Goal: Transaction & Acquisition: Purchase product/service

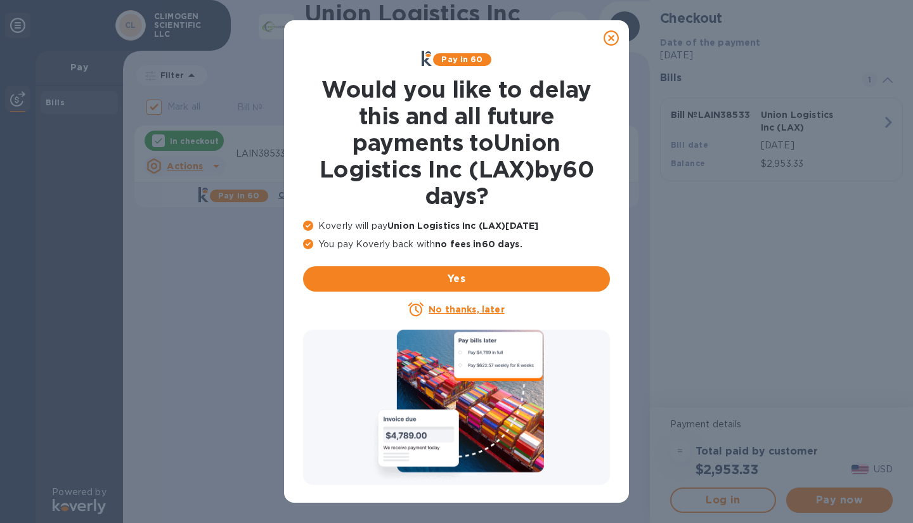
click at [483, 309] on u "No thanks, later" at bounding box center [465, 309] width 75 height 10
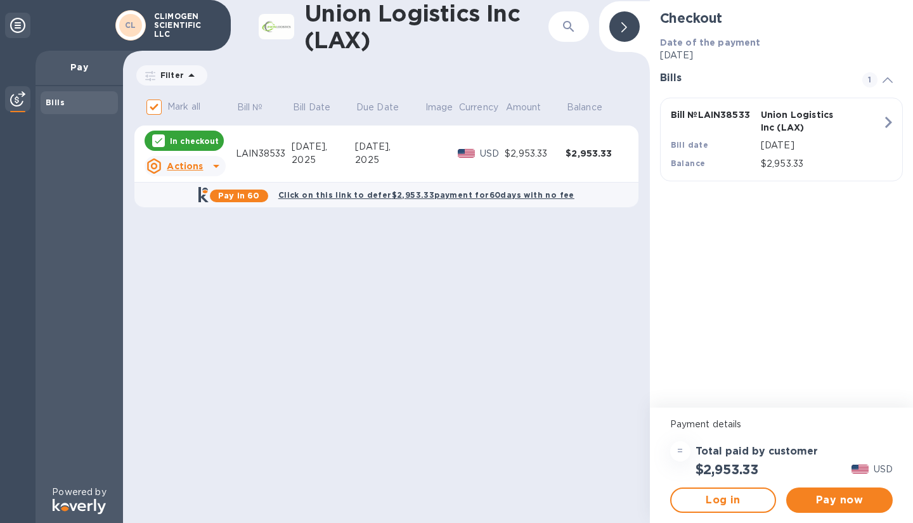
click at [883, 121] on icon "button" at bounding box center [887, 122] width 23 height 23
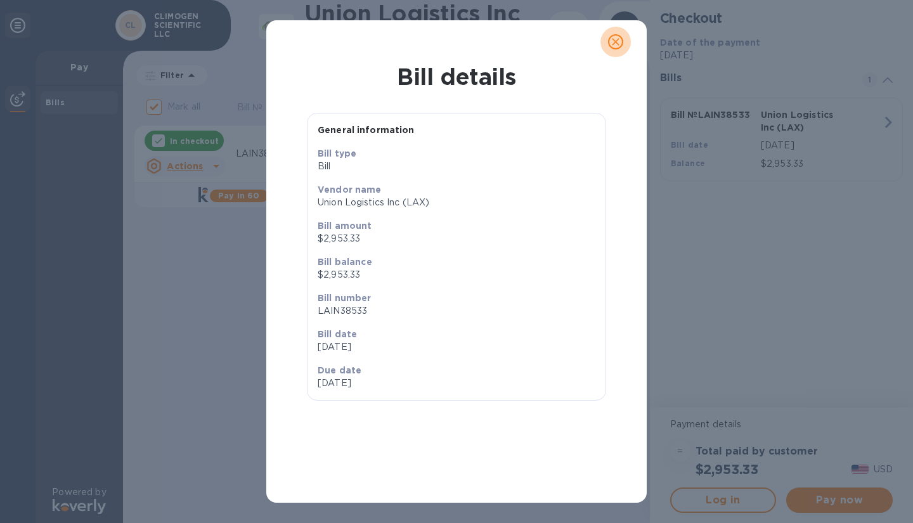
click at [617, 41] on icon "close" at bounding box center [615, 41] width 13 height 13
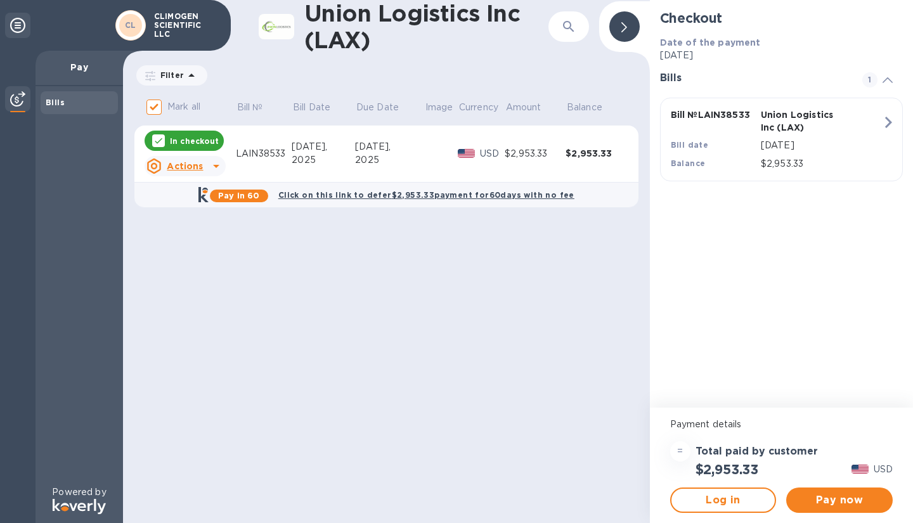
drag, startPoint x: 731, startPoint y: 492, endPoint x: 439, endPoint y: 368, distance: 317.2
click at [439, 368] on div "Union Logistics Inc (LAX) ​ Filter Amount Mark all Bill № Bill Date Due Date Im…" at bounding box center [386, 261] width 527 height 523
click at [696, 495] on span "Log in" at bounding box center [723, 499] width 84 height 15
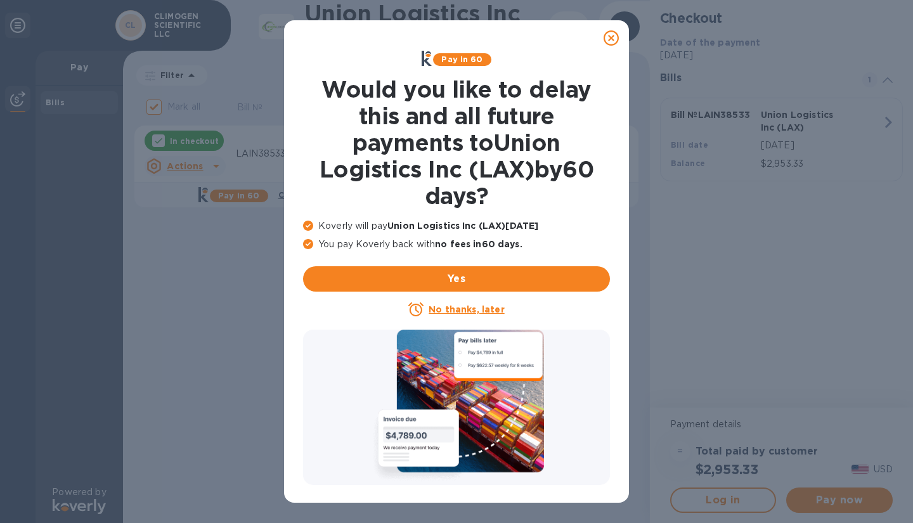
click at [609, 39] on icon at bounding box center [610, 37] width 15 height 15
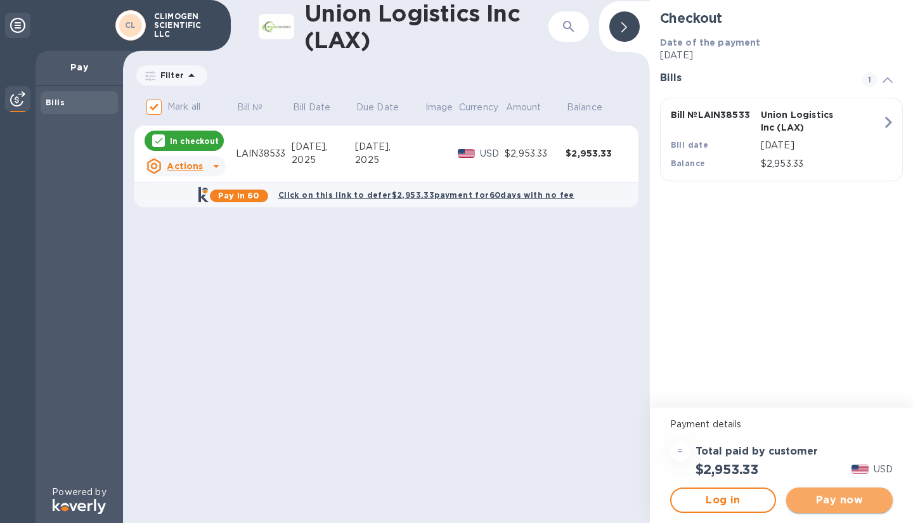
click at [809, 498] on span "Pay now" at bounding box center [839, 499] width 86 height 15
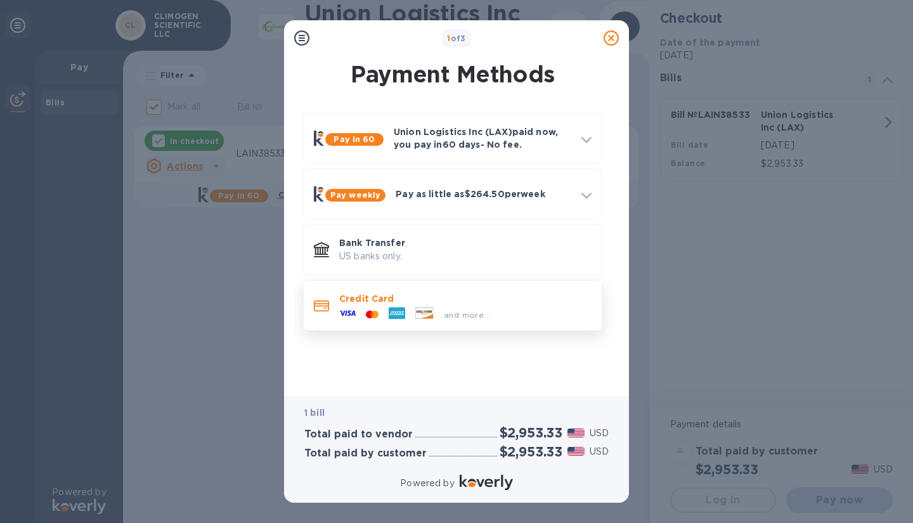
click at [481, 320] on div "and more..." at bounding box center [467, 314] width 56 height 13
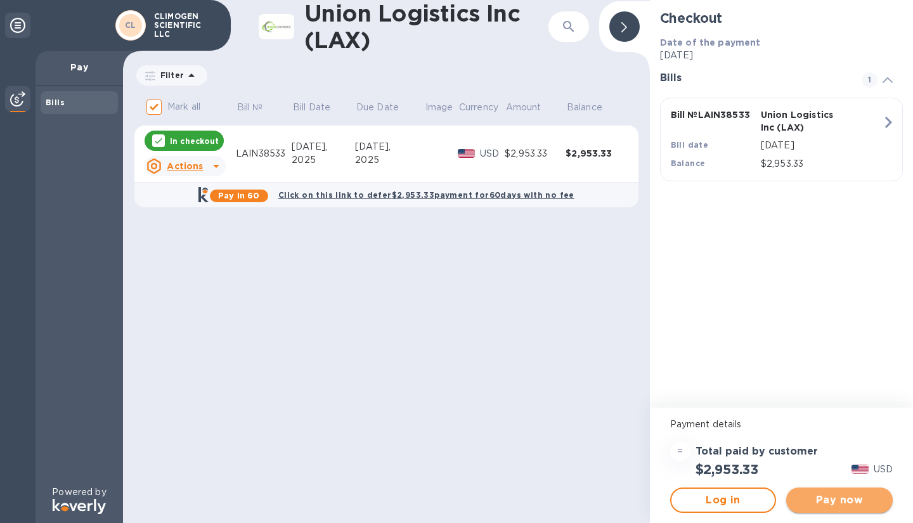
click at [843, 502] on span "Pay now" at bounding box center [839, 499] width 86 height 15
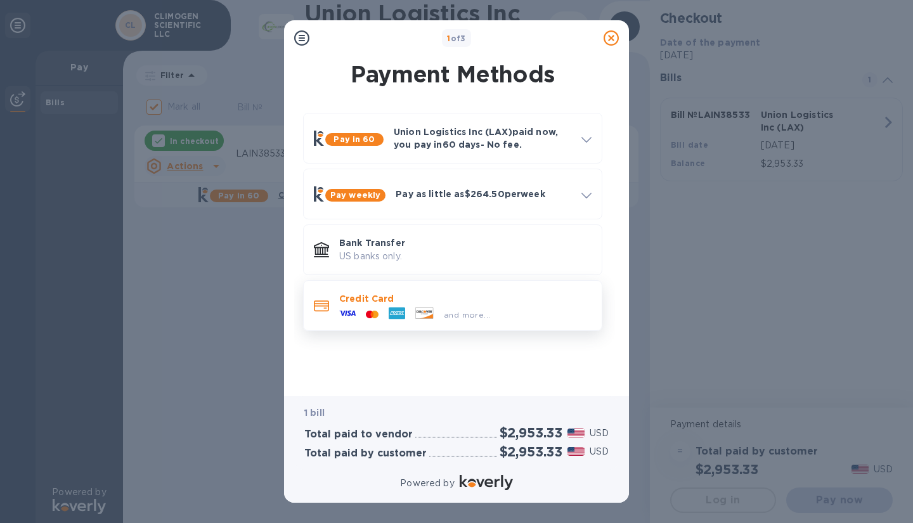
click at [461, 316] on span "and more..." at bounding box center [467, 315] width 46 height 10
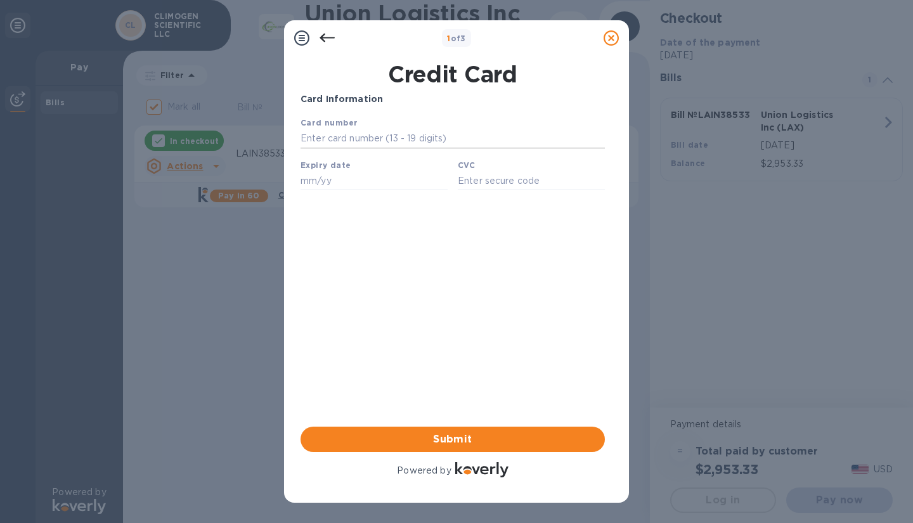
click at [381, 136] on input "text" at bounding box center [452, 138] width 304 height 19
type input "5480 1221"
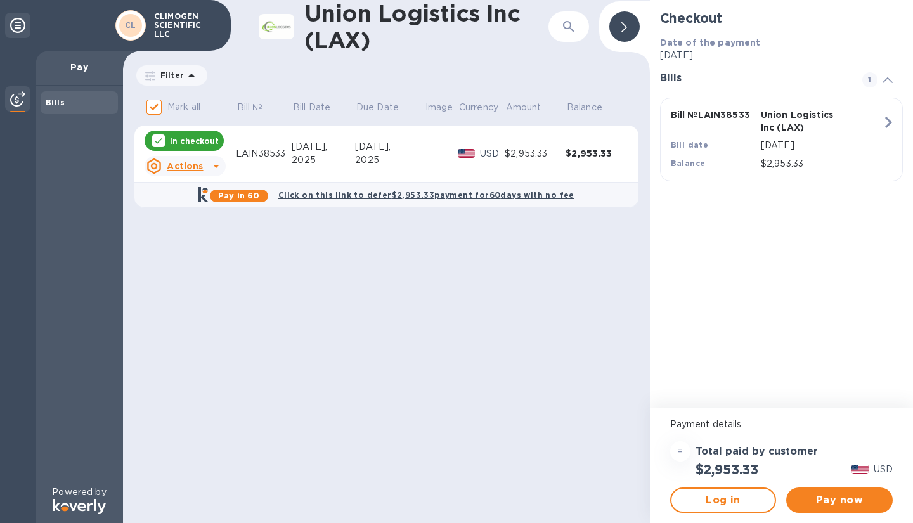
click at [342, 236] on div "Union Logistics Inc (LAX) ​ Filter Amount Mark all Bill № Bill Date Due Date Im…" at bounding box center [386, 261] width 527 height 523
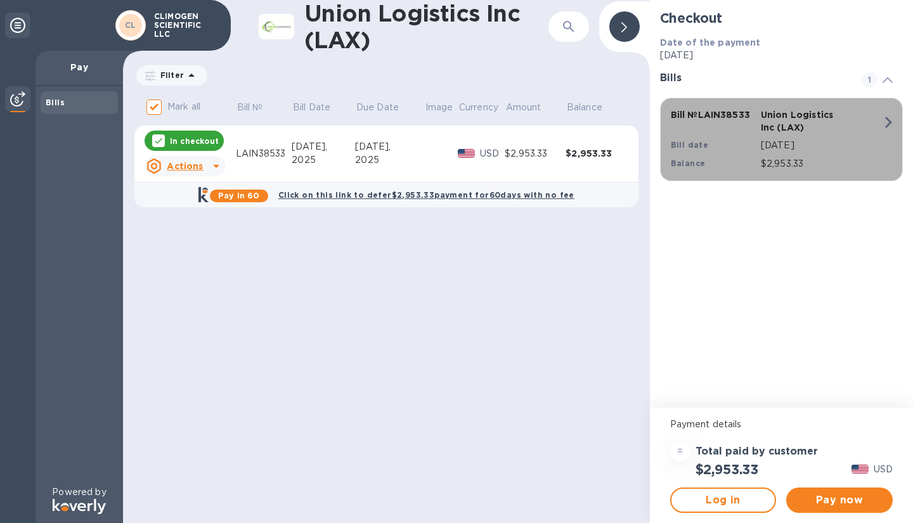
click at [788, 136] on div "Aug 16, 2025" at bounding box center [821, 145] width 126 height 18
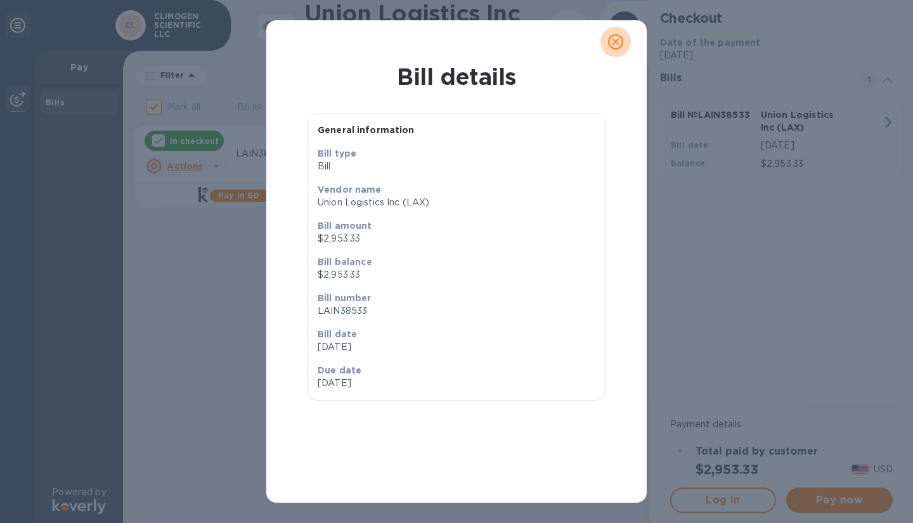
click at [613, 35] on icon "close" at bounding box center [615, 41] width 13 height 13
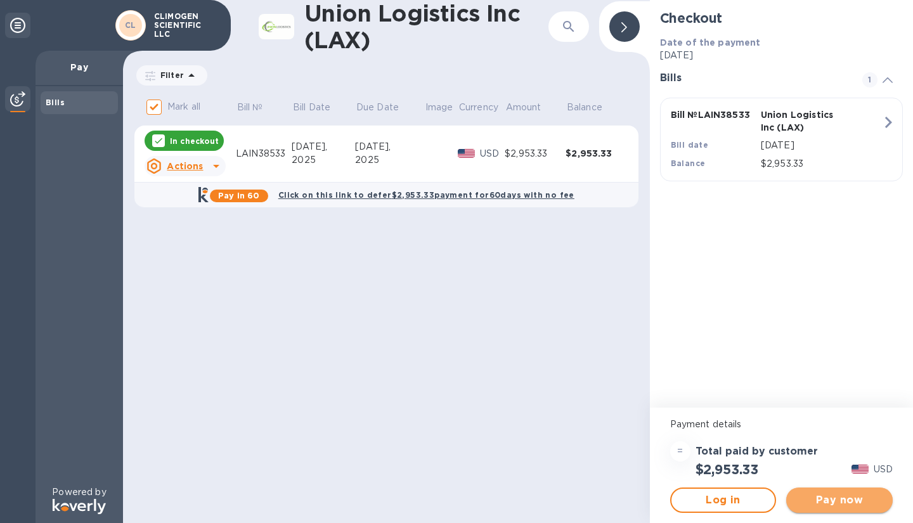
click at [821, 497] on span "Pay now" at bounding box center [839, 499] width 86 height 15
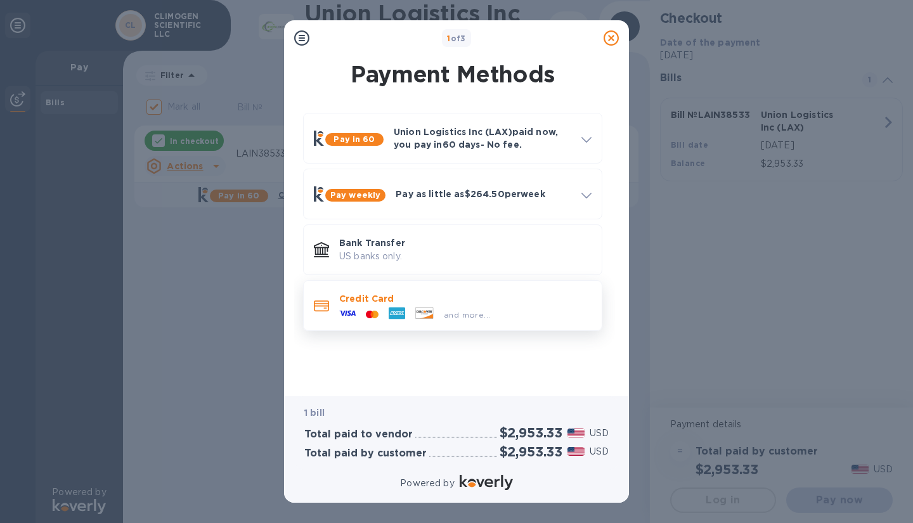
click at [545, 307] on div "and more..." at bounding box center [465, 312] width 252 height 14
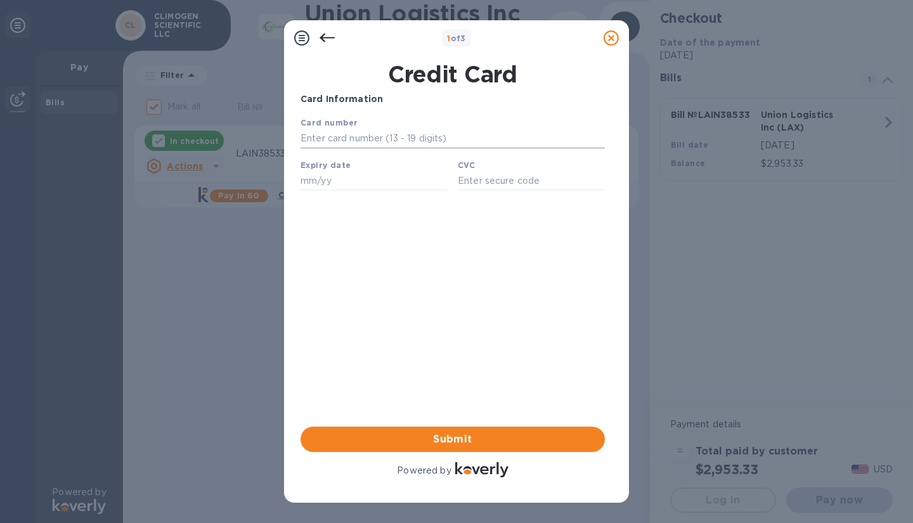
click at [437, 139] on input "text" at bounding box center [452, 138] width 304 height 19
type input "4"
type input "4085 4040 3717 3873"
click at [348, 184] on input "text" at bounding box center [373, 180] width 147 height 19
type input "01/28"
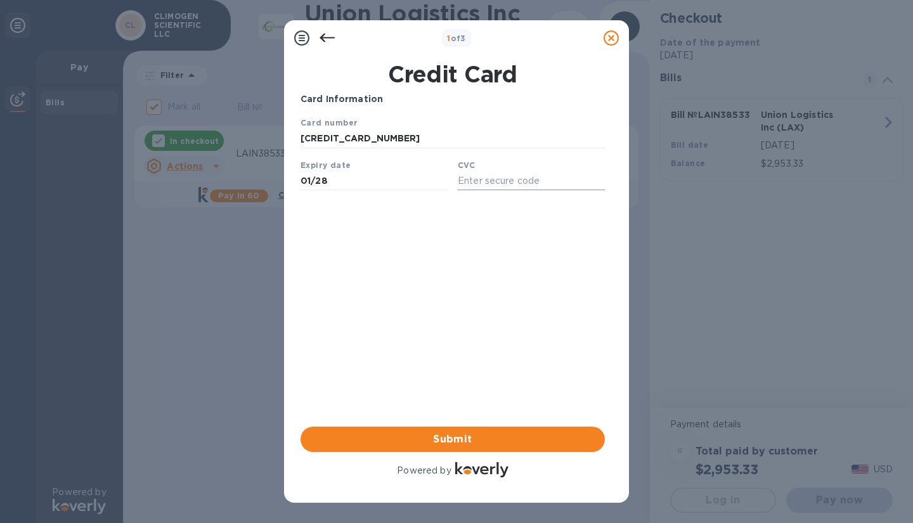
click at [473, 179] on input "text" at bounding box center [531, 180] width 147 height 19
type input "259"
click at [546, 441] on span "Submit" at bounding box center [453, 439] width 284 height 15
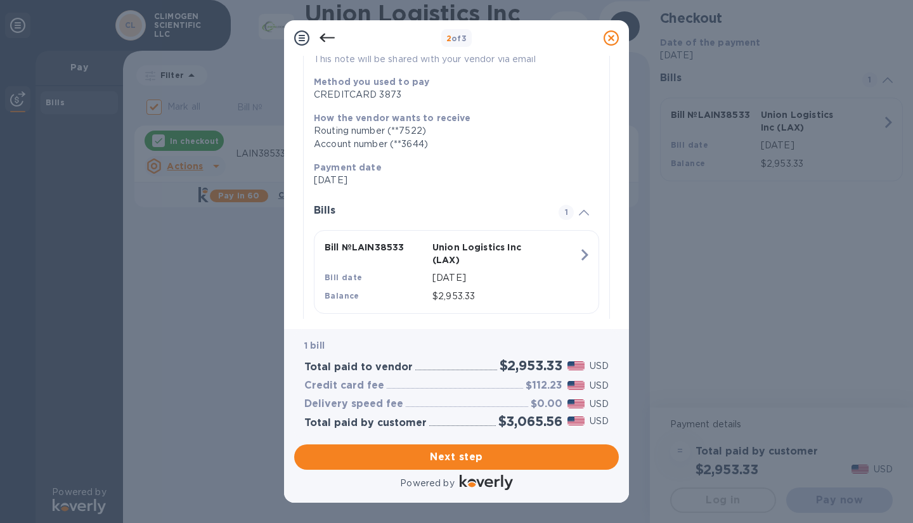
scroll to position [170, 0]
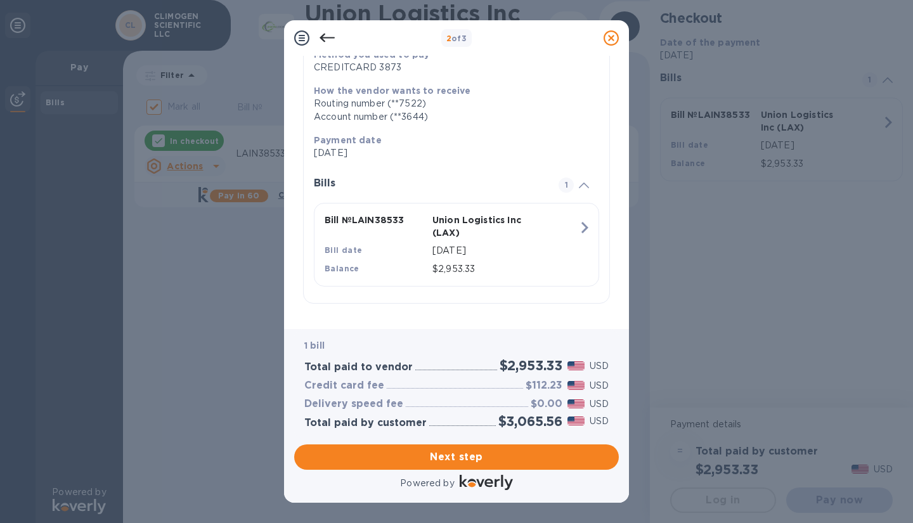
click at [327, 42] on icon at bounding box center [326, 37] width 15 height 15
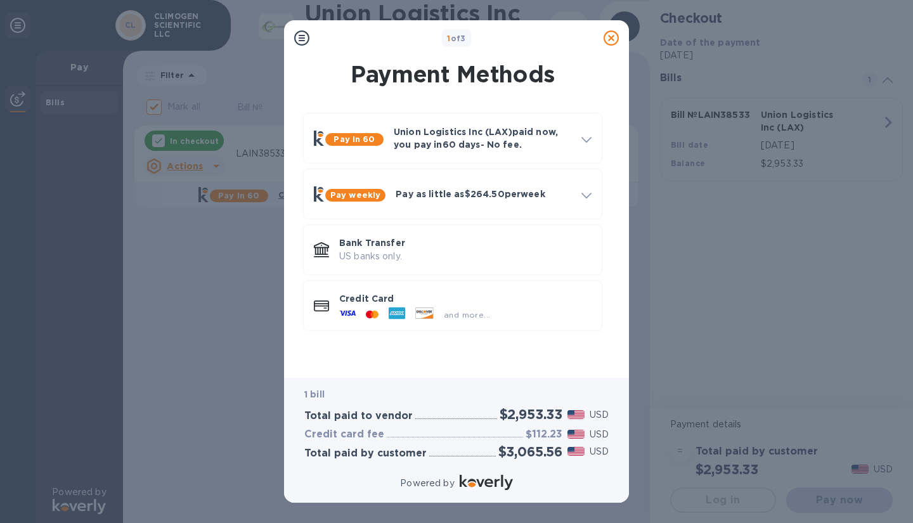
scroll to position [0, 0]
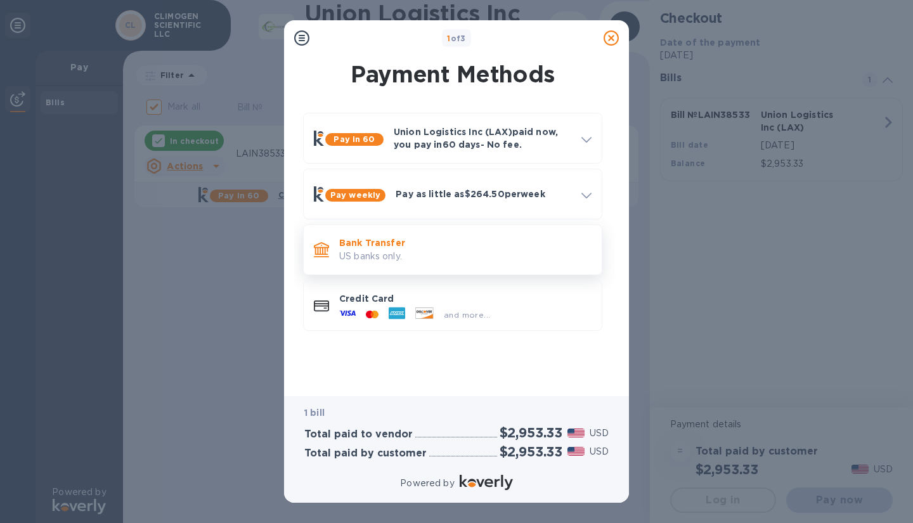
click at [441, 257] on p "US banks only." at bounding box center [465, 256] width 252 height 13
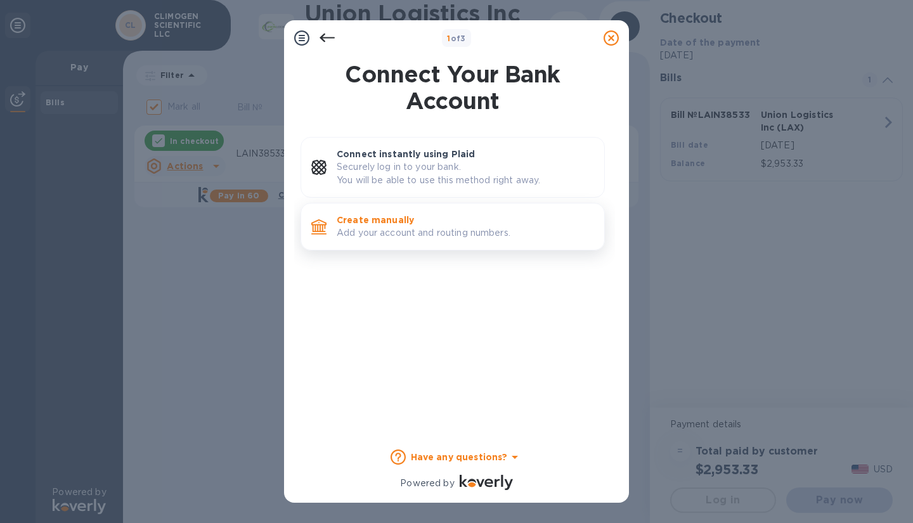
click at [434, 229] on p "Add your account and routing numbers." at bounding box center [465, 232] width 257 height 13
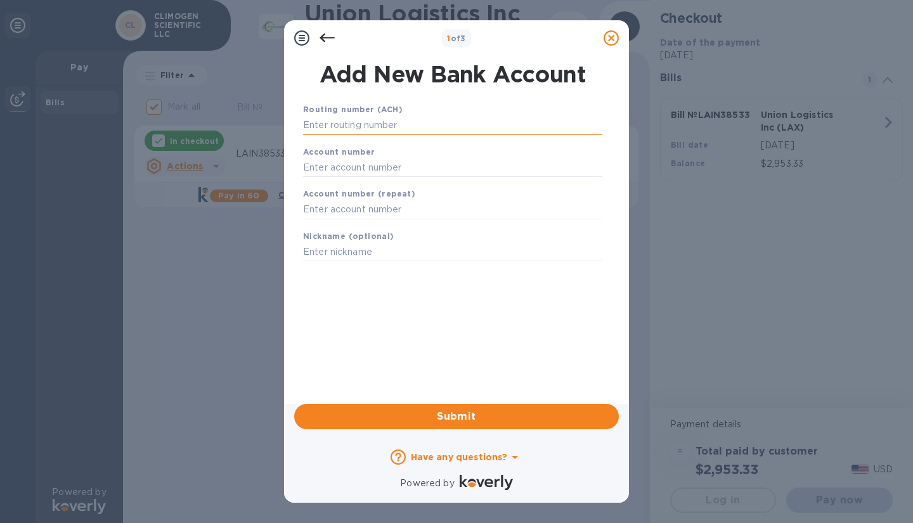
click at [406, 125] on input "text" at bounding box center [452, 125] width 299 height 19
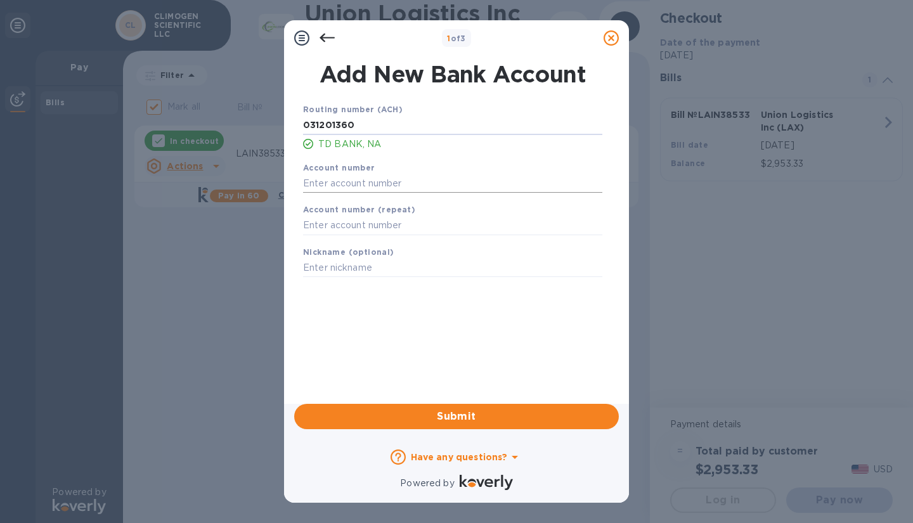
type input "031201360"
click at [356, 186] on input "text" at bounding box center [452, 183] width 299 height 19
type input "4371512504"
click at [337, 225] on input "text" at bounding box center [452, 225] width 299 height 19
type input "4371512504"
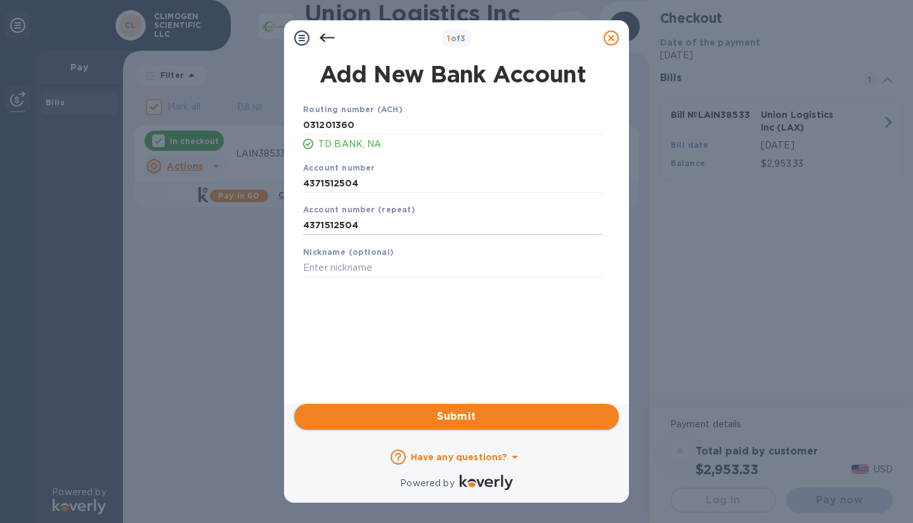
click at [451, 423] on span "Submit" at bounding box center [456, 416] width 304 height 15
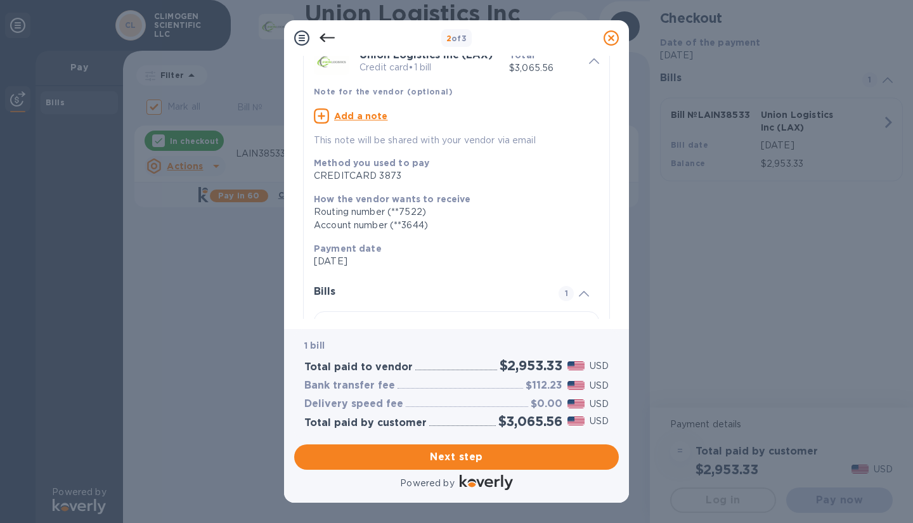
scroll to position [23, 0]
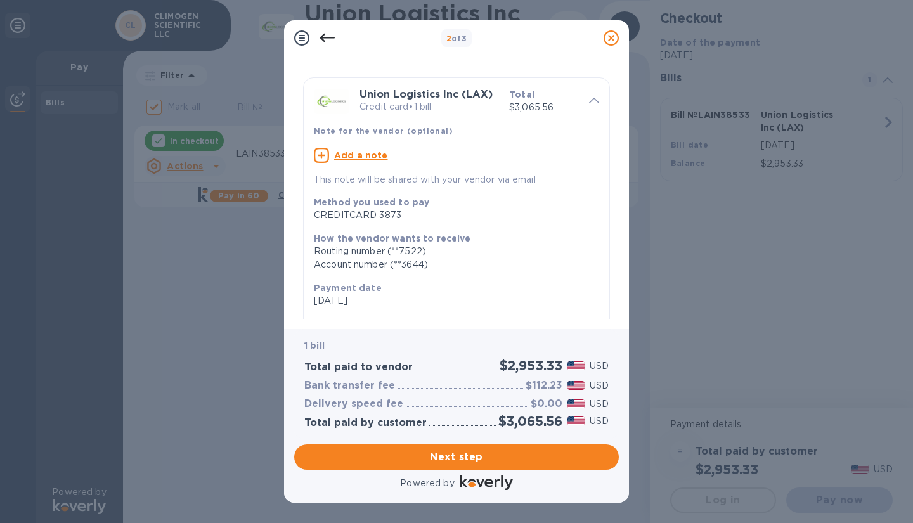
click at [589, 102] on icon at bounding box center [594, 101] width 10 height 6
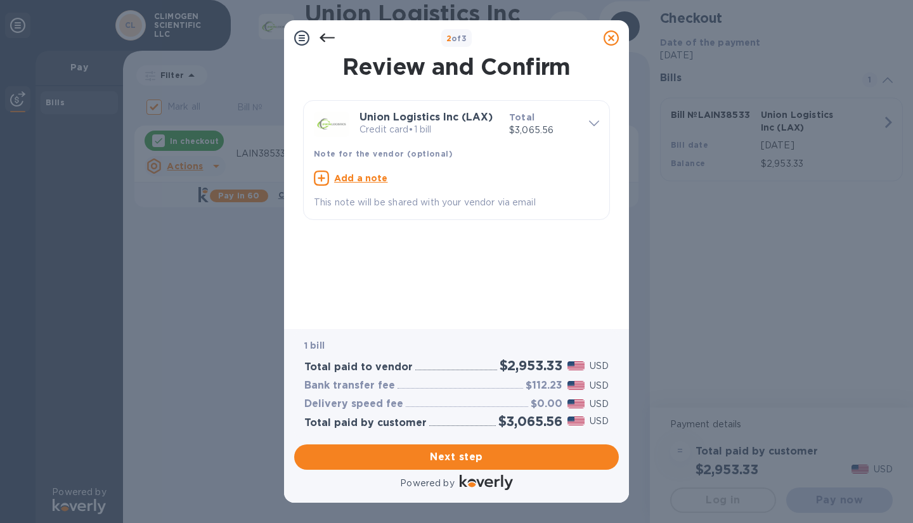
scroll to position [0, 0]
click at [589, 125] on icon at bounding box center [594, 123] width 10 height 6
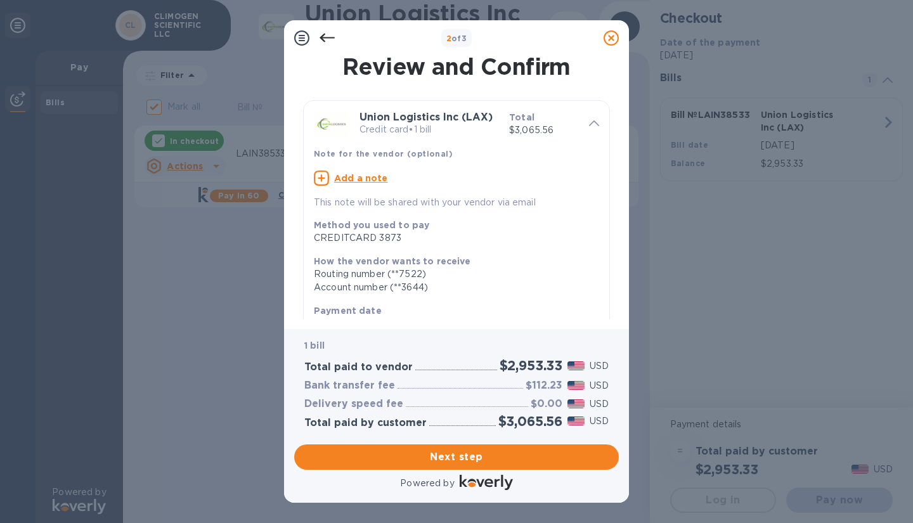
click at [297, 44] on icon at bounding box center [301, 37] width 15 height 15
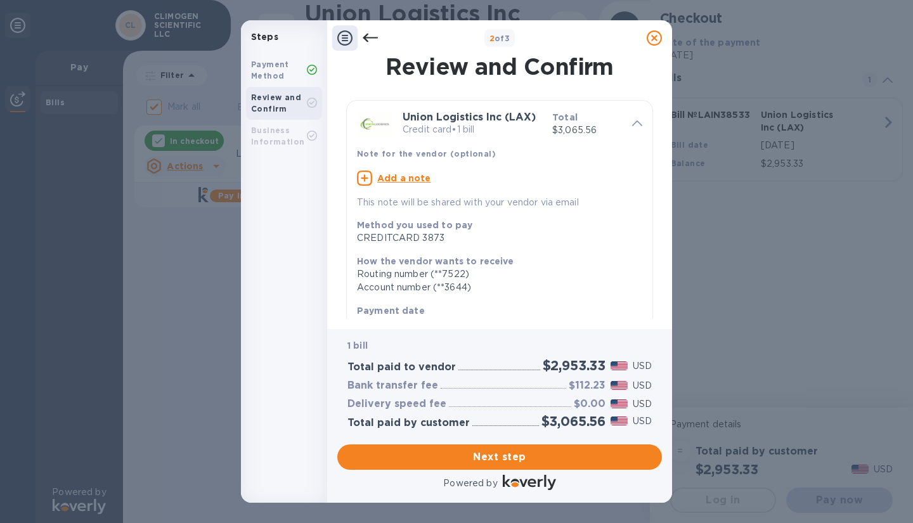
click at [283, 68] on b "Payment Method" at bounding box center [270, 70] width 38 height 21
click at [374, 37] on icon at bounding box center [369, 38] width 15 height 9
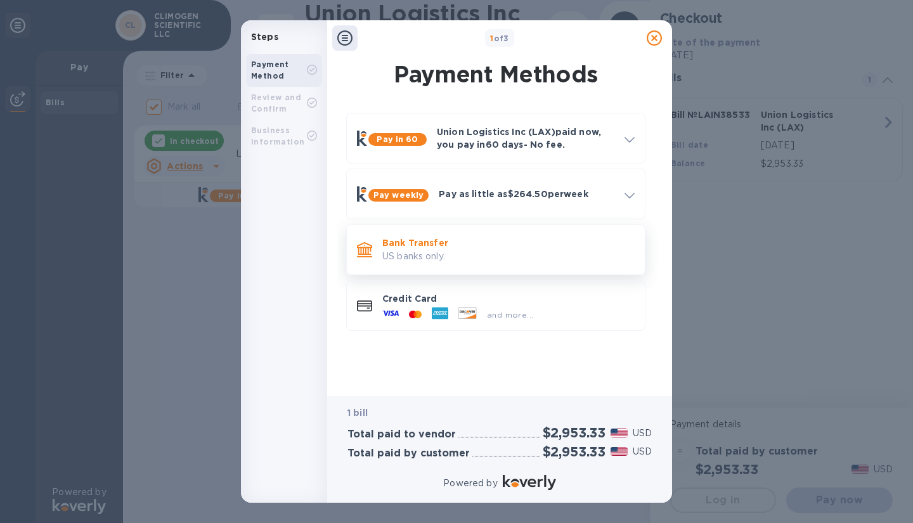
click at [490, 250] on p "US banks only." at bounding box center [508, 256] width 252 height 13
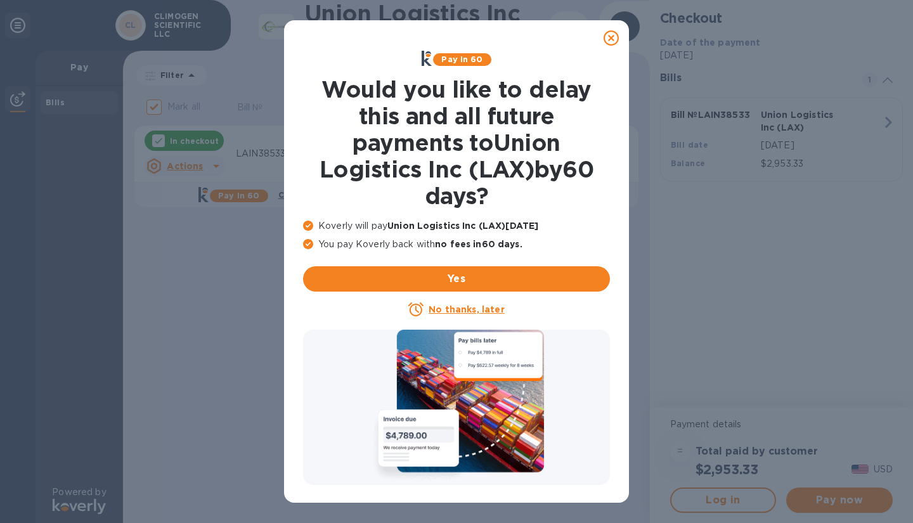
click at [611, 35] on icon at bounding box center [610, 37] width 15 height 15
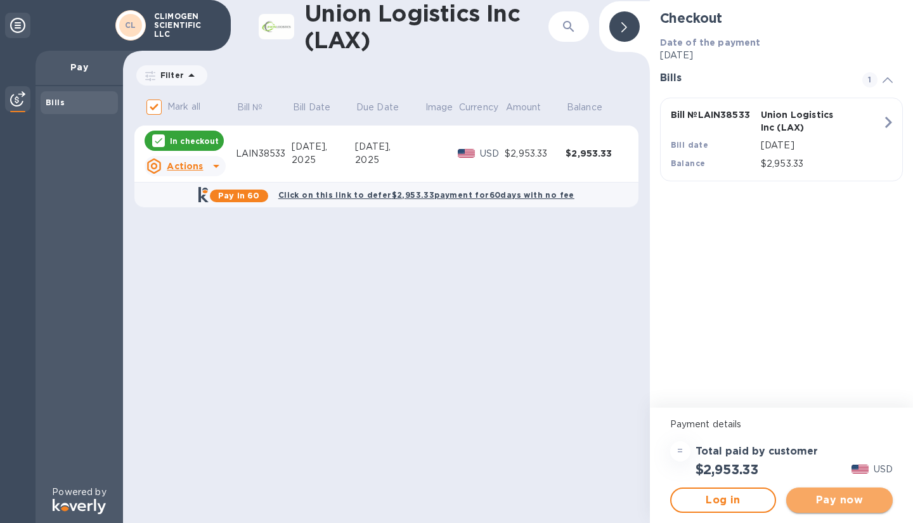
click at [817, 500] on span "Pay now" at bounding box center [839, 499] width 86 height 15
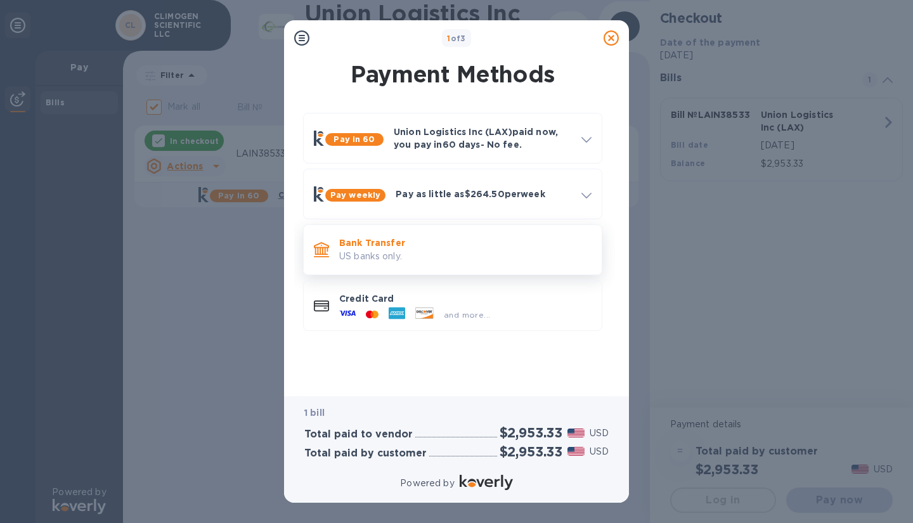
click at [472, 250] on p "US banks only." at bounding box center [465, 256] width 252 height 13
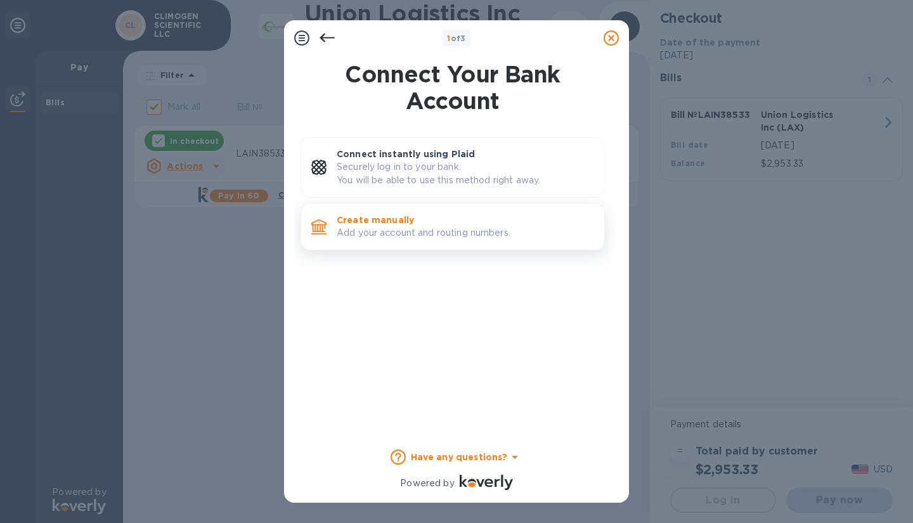
click at [447, 229] on p "Add your account and routing numbers." at bounding box center [465, 232] width 257 height 13
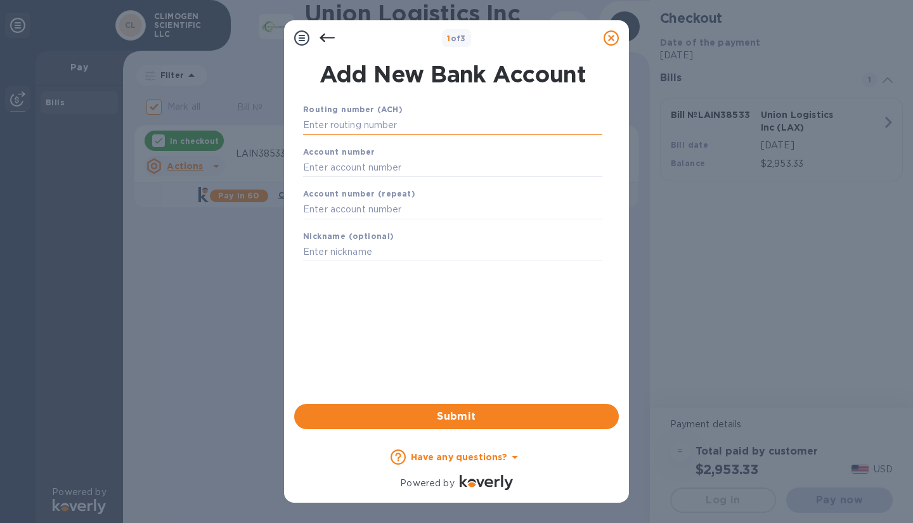
click at [411, 127] on input "text" at bounding box center [452, 125] width 299 height 19
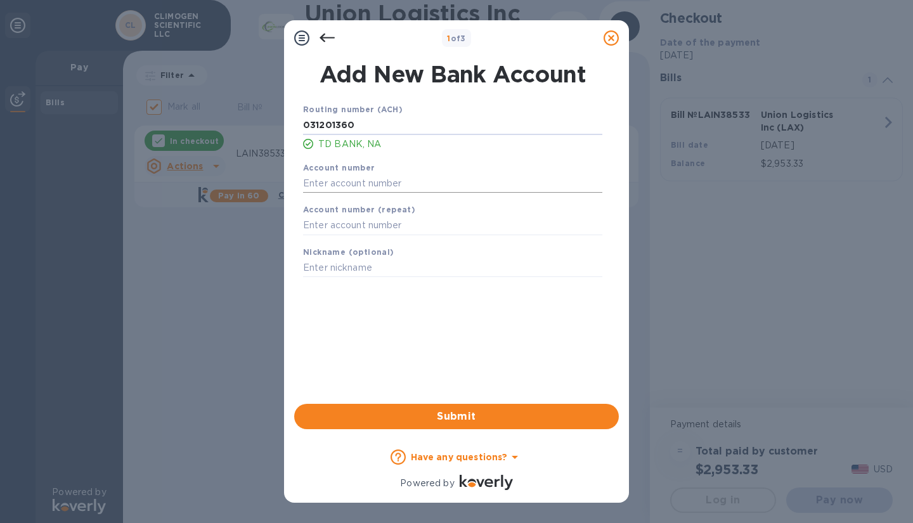
type input "031201360"
click at [369, 180] on input "text" at bounding box center [452, 183] width 299 height 19
type input "4371512504"
click at [343, 229] on input "text" at bounding box center [452, 225] width 299 height 19
type input "4371512504"
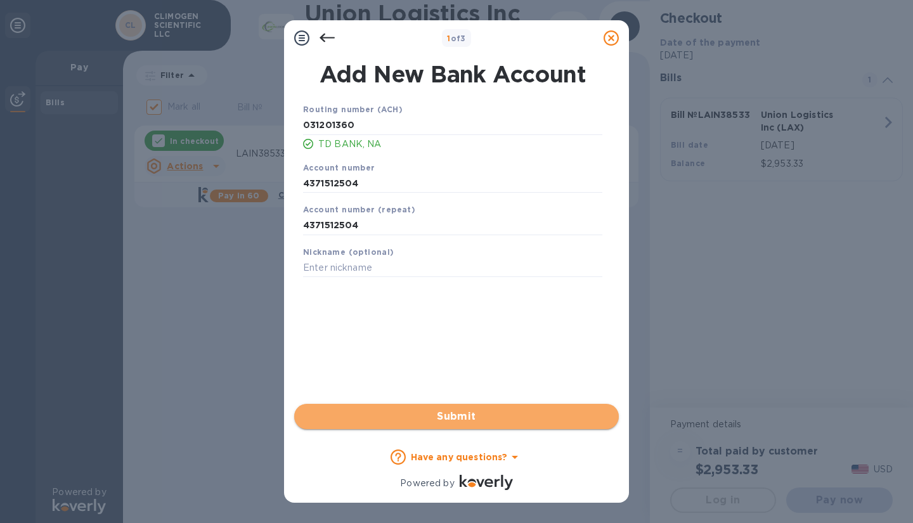
click at [444, 409] on span "Submit" at bounding box center [456, 416] width 304 height 15
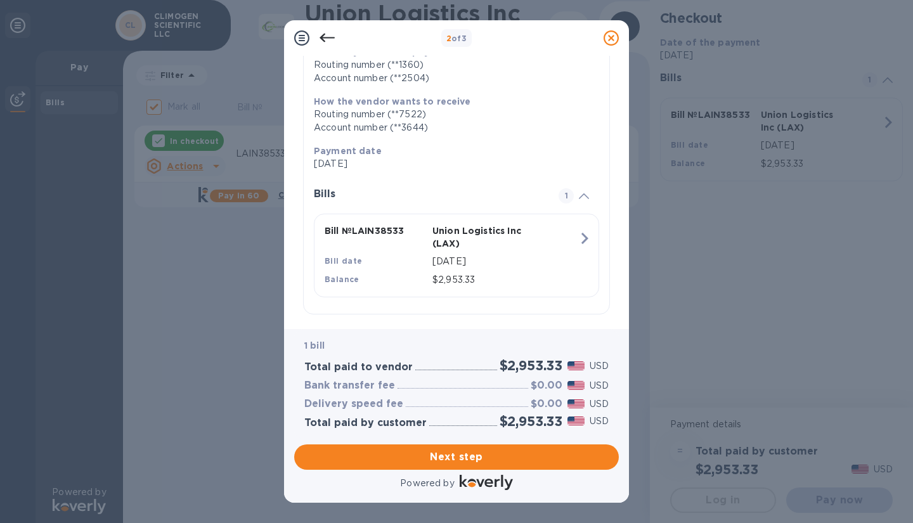
scroll to position [184, 0]
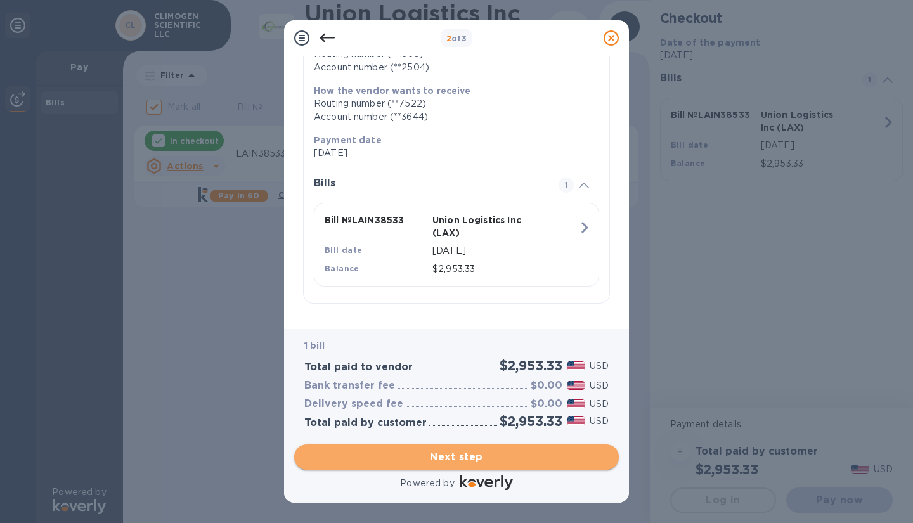
click at [452, 463] on span "Next step" at bounding box center [456, 456] width 304 height 15
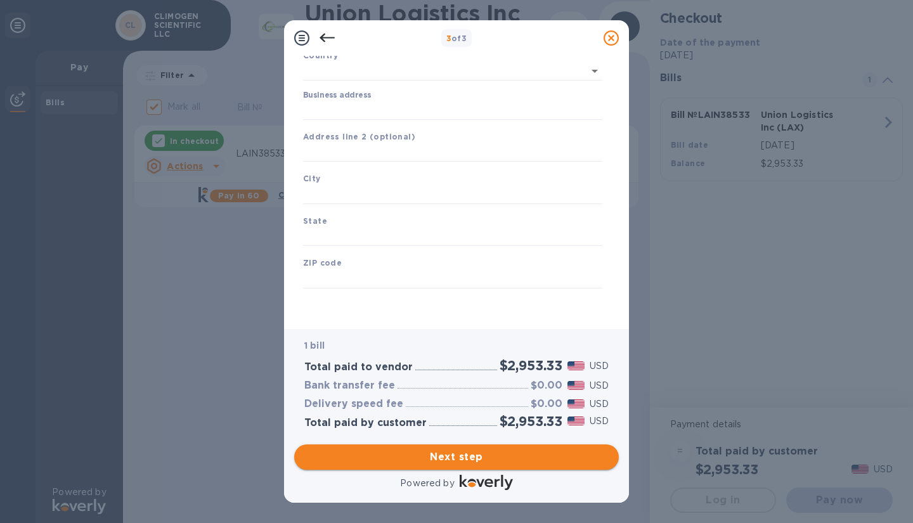
type input "United States"
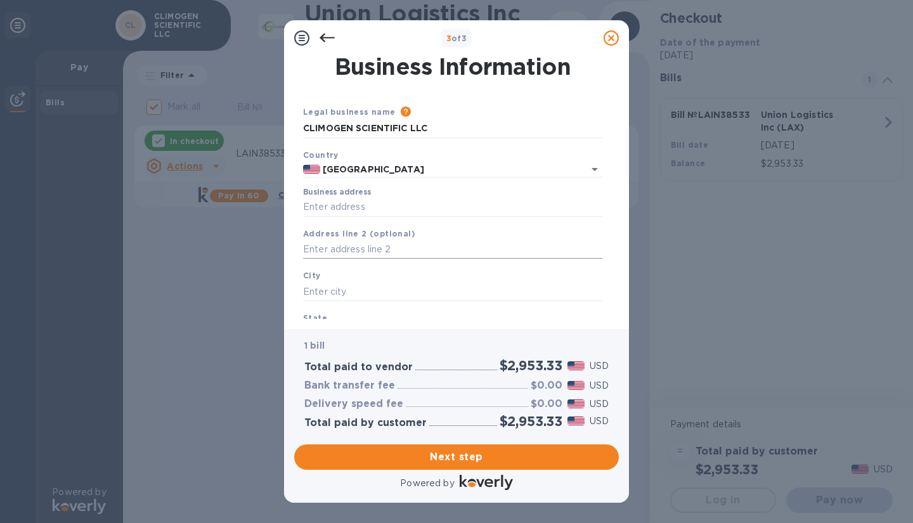
scroll to position [0, 0]
click at [361, 203] on input "Business address" at bounding box center [452, 207] width 299 height 19
paste input "110 FIELDCREST AVE, 3RD FLOOR"
type input "110 Fieldcrest Avenue"
type input "Edison"
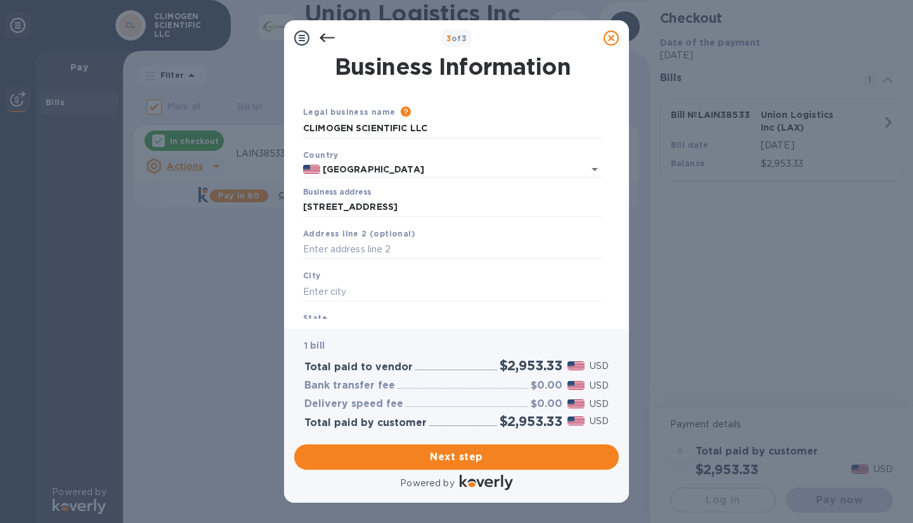
type input "NJ"
type input "08837"
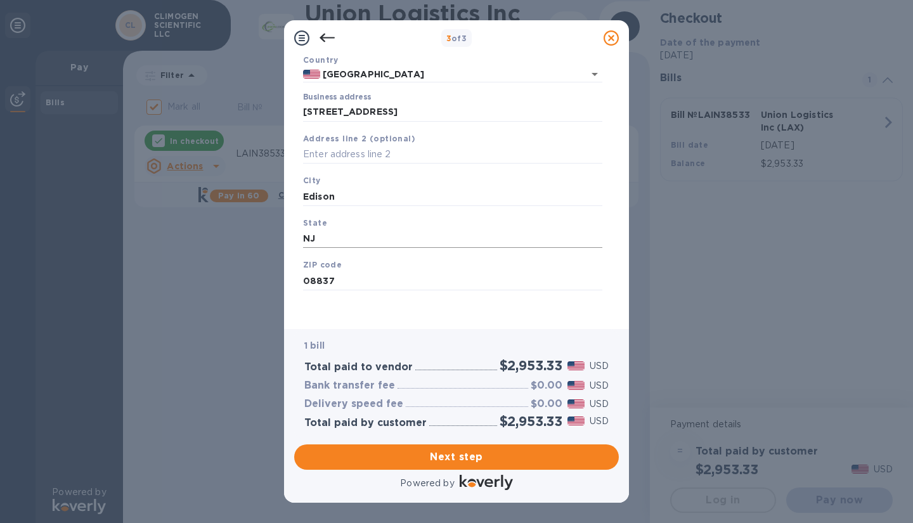
scroll to position [98, 0]
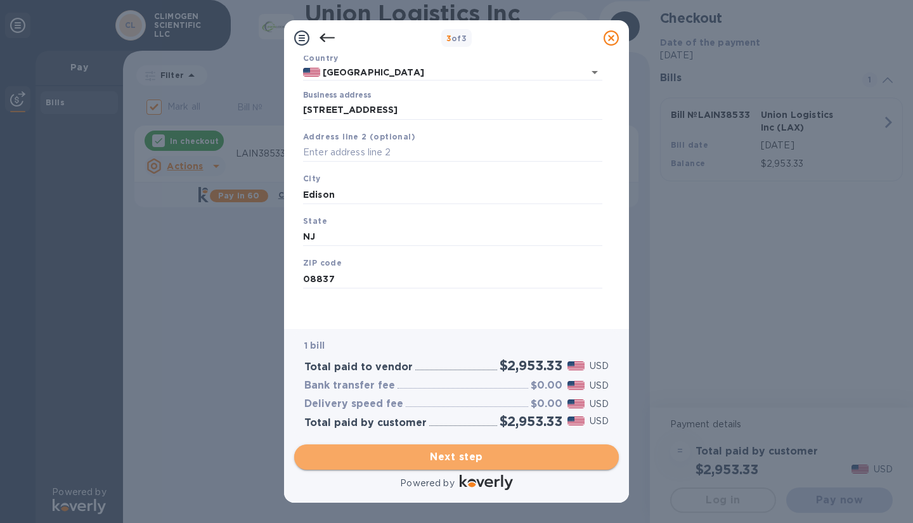
click at [471, 454] on span "Next step" at bounding box center [456, 456] width 304 height 15
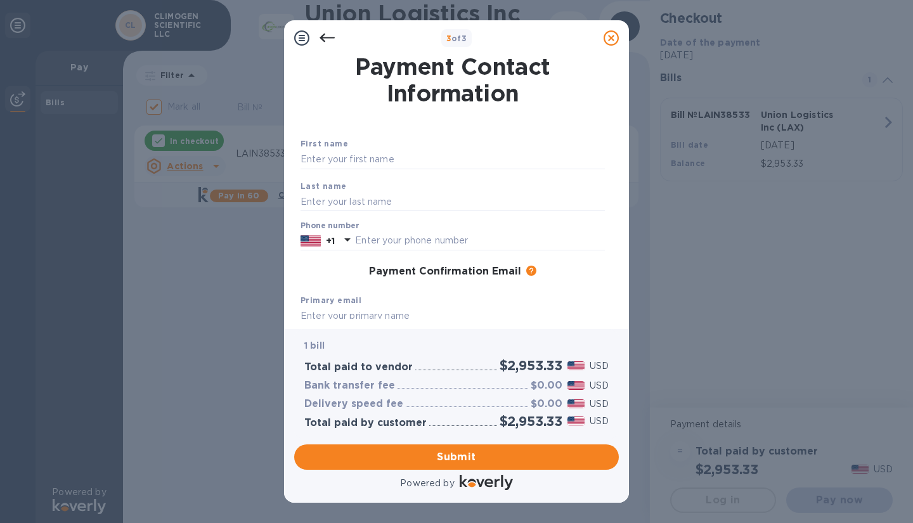
scroll to position [1, 0]
click at [380, 157] on input "text" at bounding box center [452, 159] width 304 height 19
type input "Amiras"
type input "H"
type input "Gandhi"
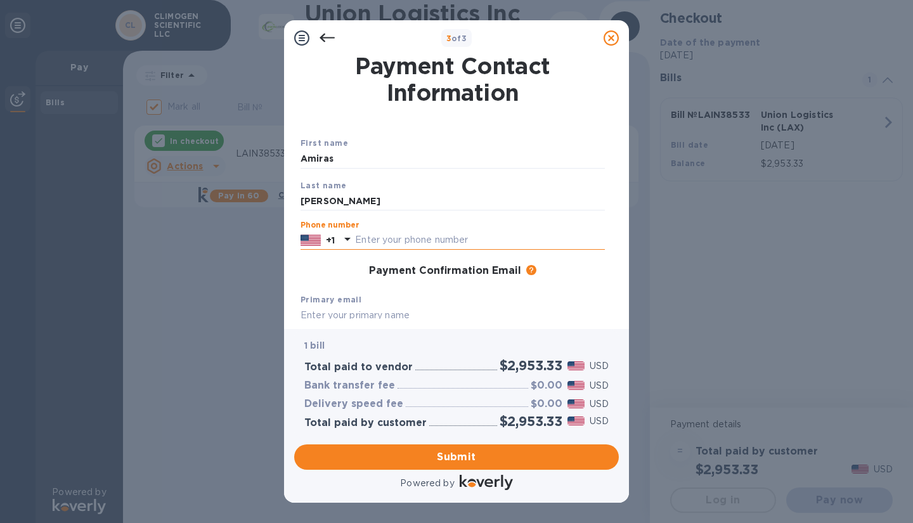
click at [395, 245] on input "text" at bounding box center [480, 240] width 250 height 19
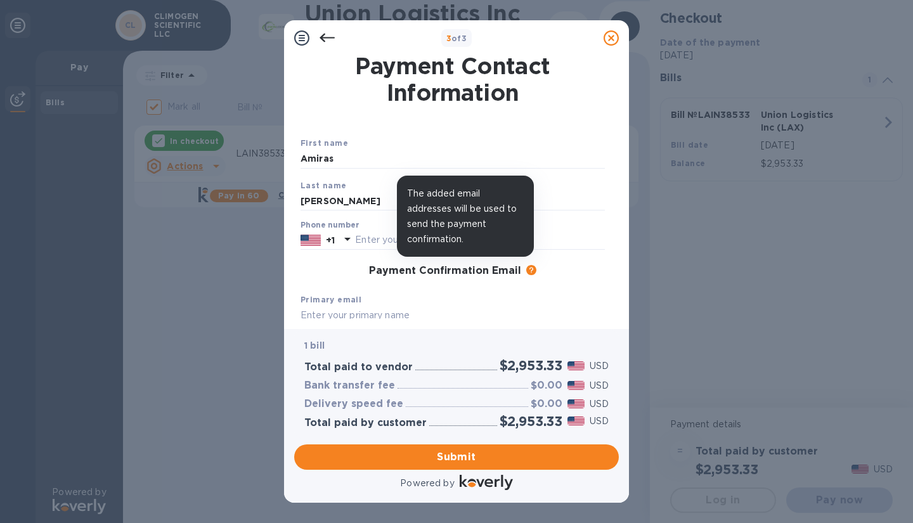
click at [526, 270] on icon at bounding box center [531, 270] width 10 height 10
click at [527, 267] on icon at bounding box center [531, 270] width 10 height 10
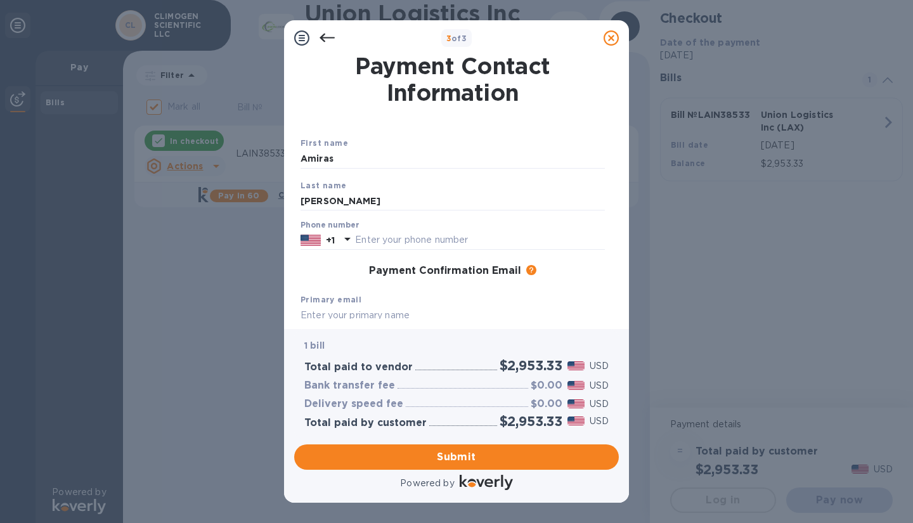
click at [561, 281] on div "Payment Confirmation Email The added email addresses will be used to send the p…" at bounding box center [452, 271] width 314 height 23
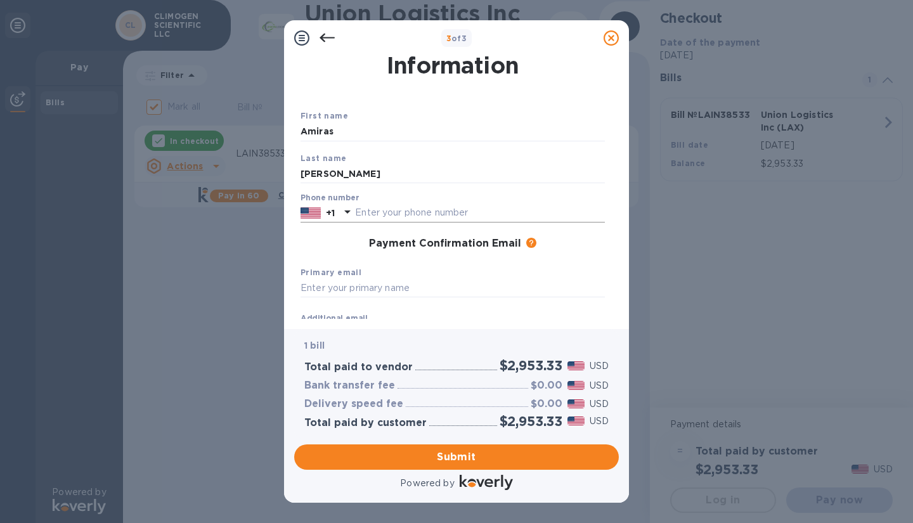
scroll to position [21, 0]
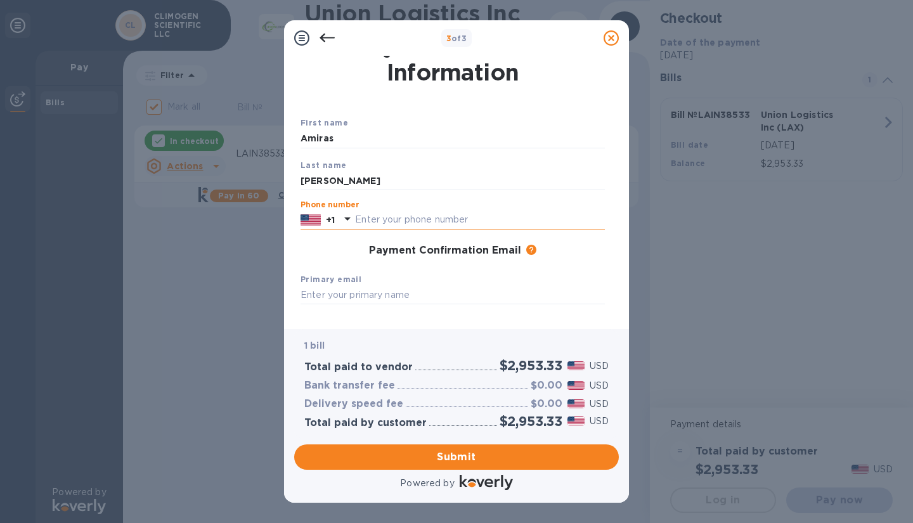
click at [441, 224] on input "text" at bounding box center [480, 219] width 250 height 19
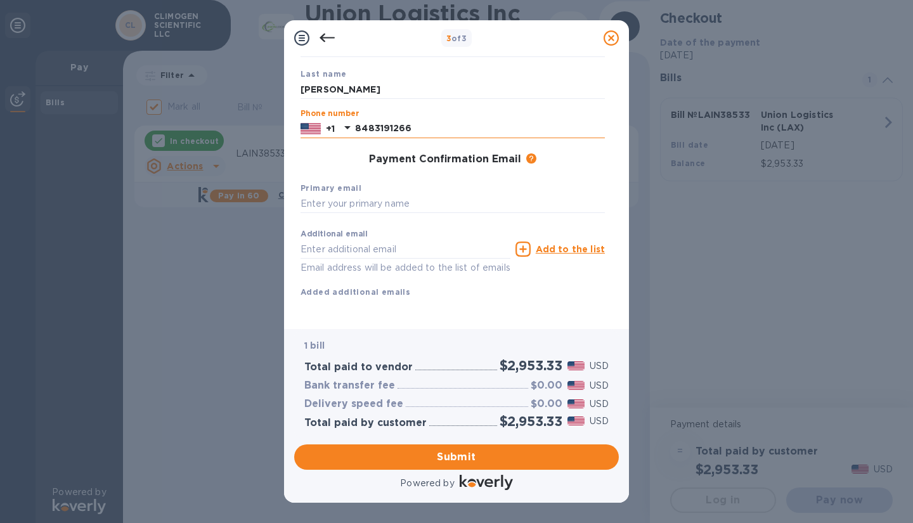
scroll to position [125, 0]
type input "8483191266"
click at [376, 195] on input "text" at bounding box center [452, 204] width 304 height 19
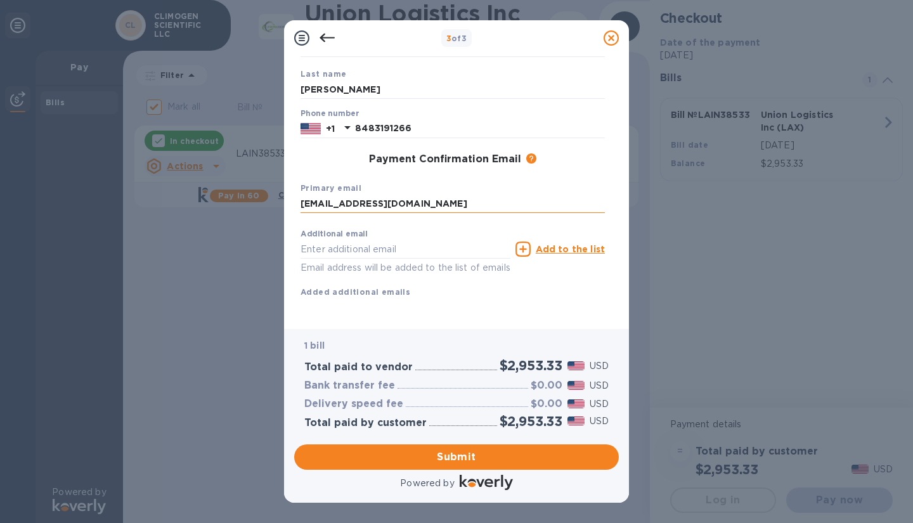
type input "sales@climogenscientific.com"
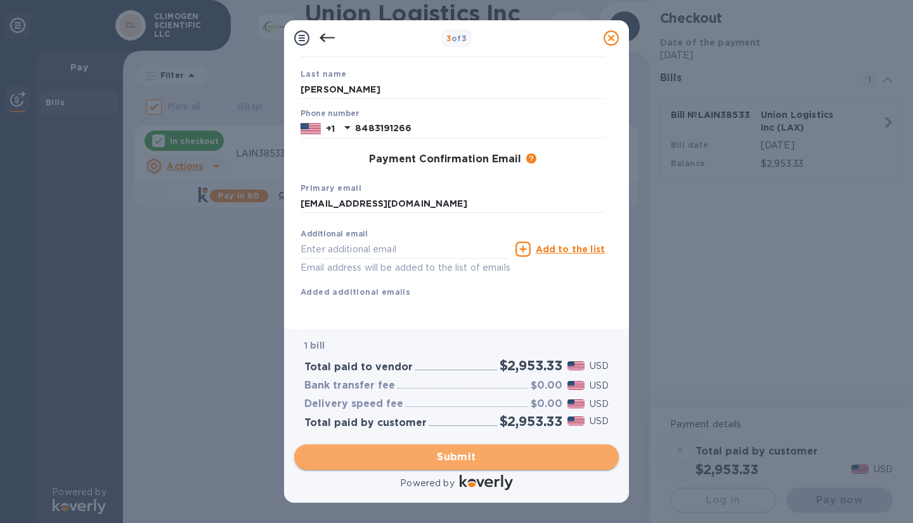
click at [459, 452] on span "Submit" at bounding box center [456, 456] width 304 height 15
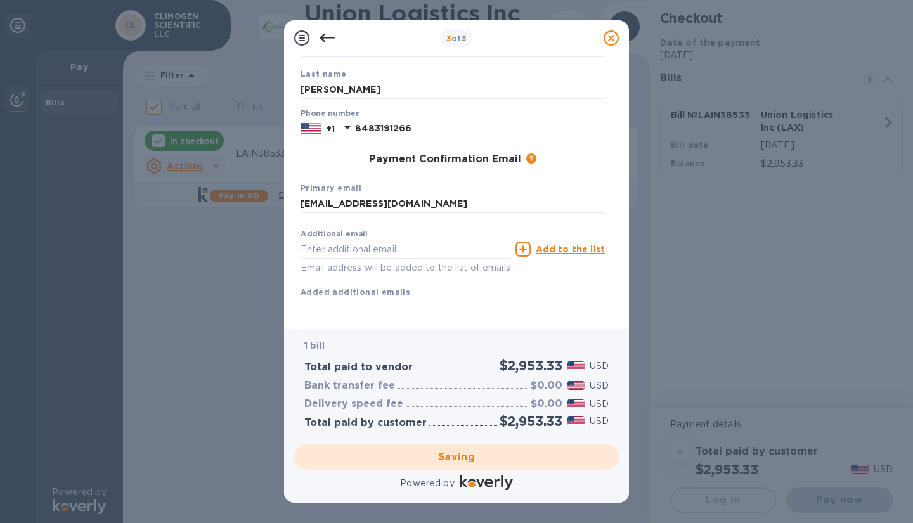
checkbox input "false"
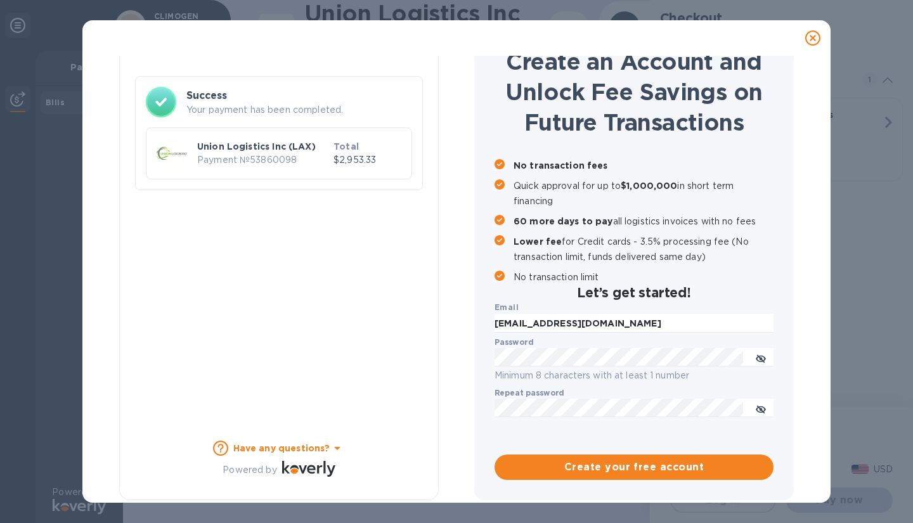
scroll to position [60, 0]
click at [383, 373] on div "Payment Result Success Your payment has been completed. Union Logistics Inc (LA…" at bounding box center [278, 249] width 319 height 502
click at [758, 355] on icon "toggle password visibility" at bounding box center [758, 359] width 10 height 10
click at [690, 468] on span "Create your free account" at bounding box center [633, 466] width 259 height 15
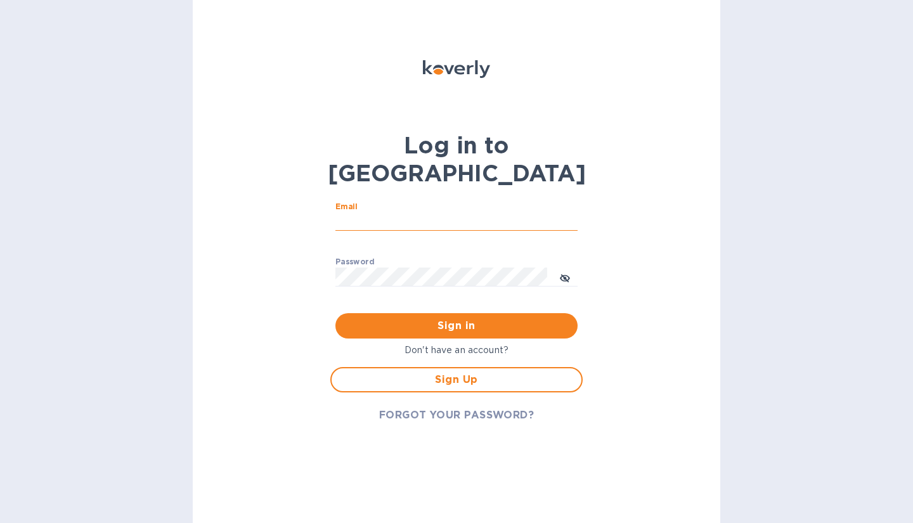
click at [402, 212] on input "Email" at bounding box center [456, 221] width 242 height 19
type input "sales@climogenscientific.com"
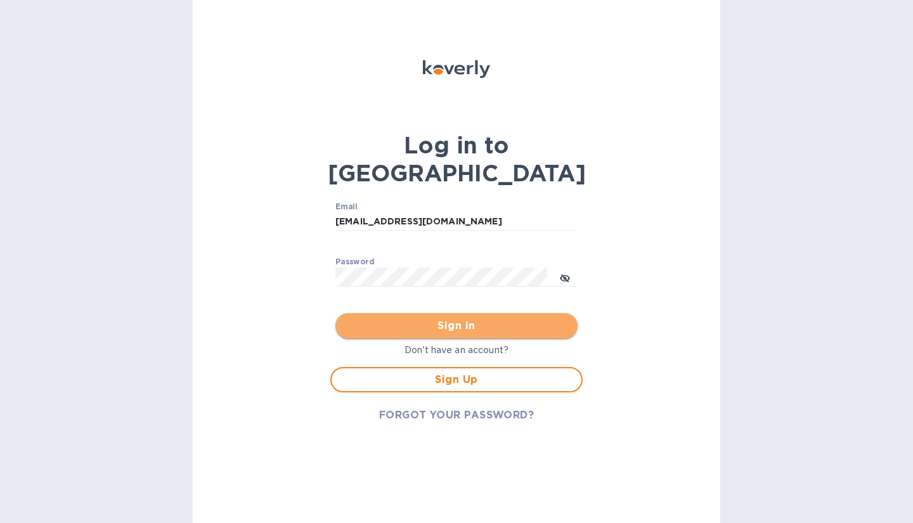
click at [445, 318] on span "Sign in" at bounding box center [456, 325] width 222 height 15
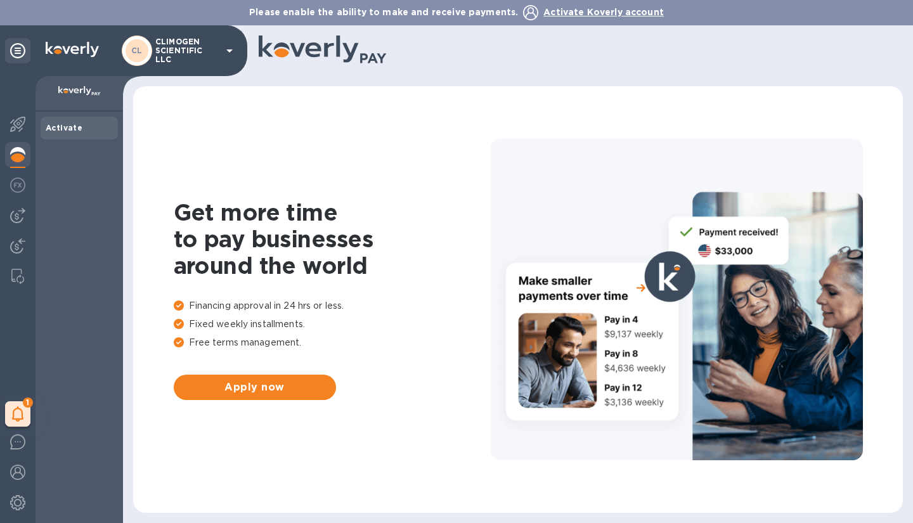
click at [80, 89] on img at bounding box center [79, 91] width 42 height 10
click at [230, 48] on icon at bounding box center [229, 50] width 15 height 15
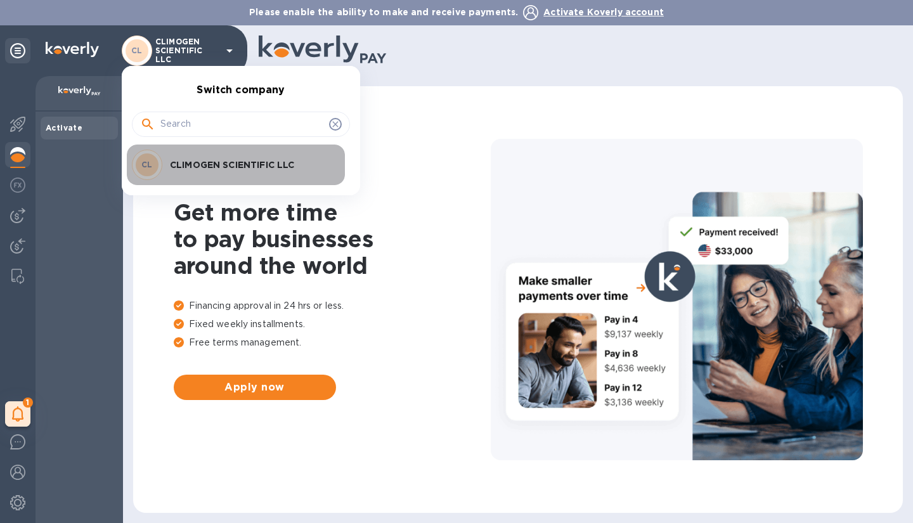
click at [201, 172] on div "CL CLIMOGEN SCIENTIFIC LLC" at bounding box center [231, 165] width 198 height 30
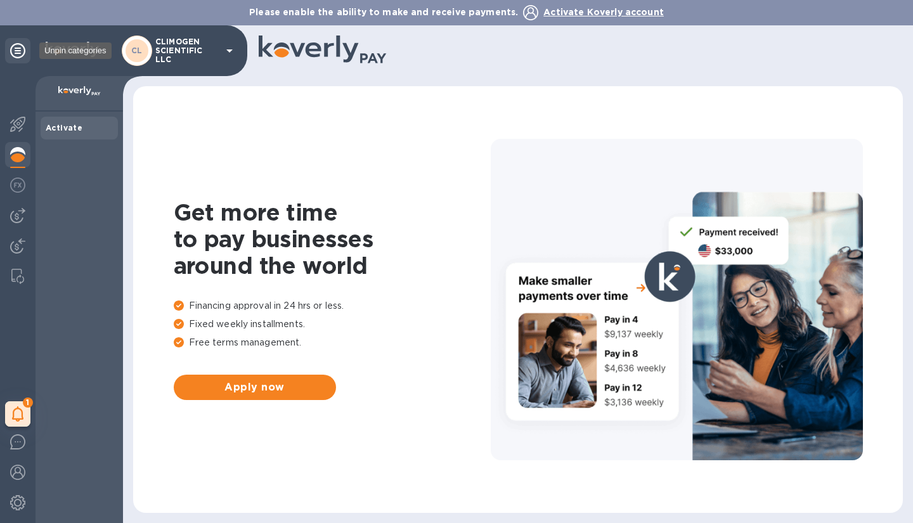
click at [16, 44] on icon at bounding box center [17, 50] width 15 height 15
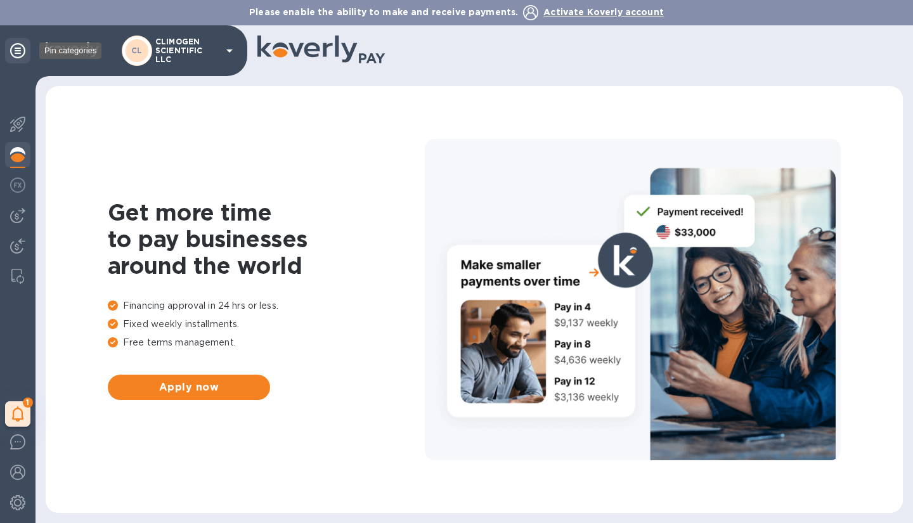
click at [16, 44] on icon at bounding box center [17, 50] width 15 height 15
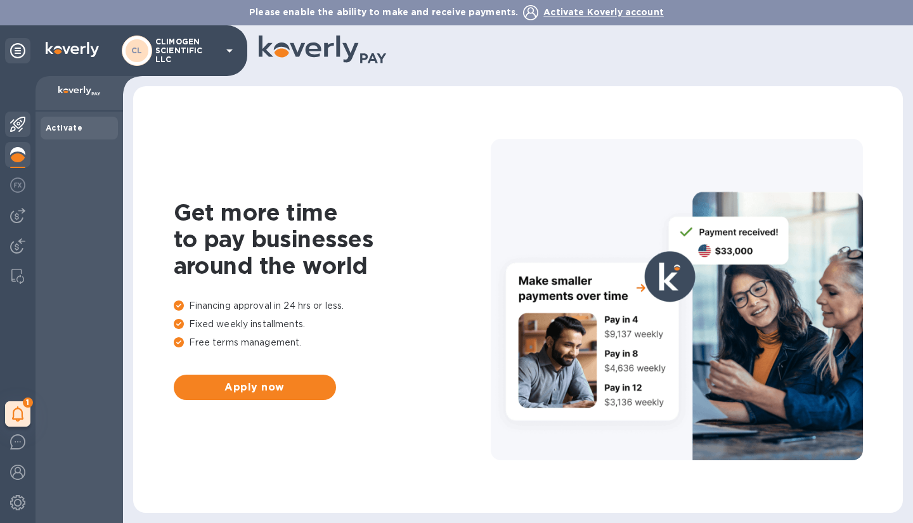
click at [20, 126] on img at bounding box center [17, 124] width 15 height 15
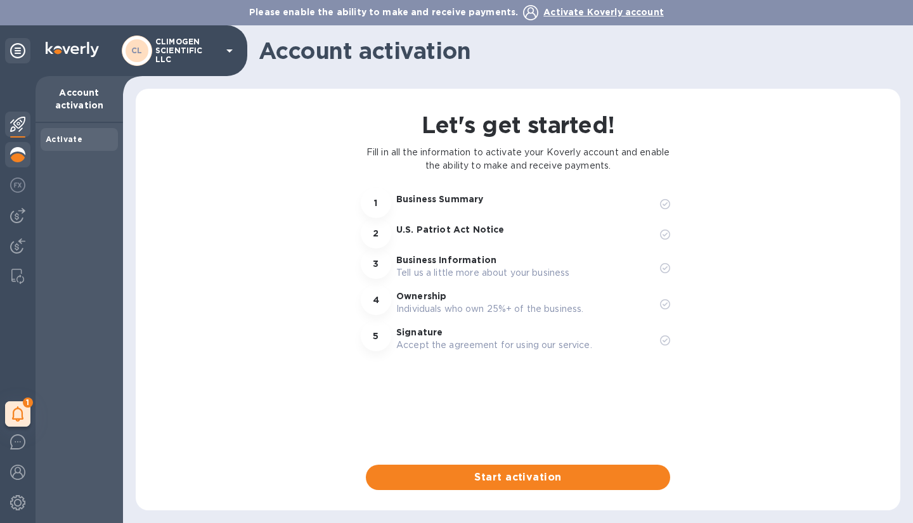
click at [16, 156] on img at bounding box center [17, 154] width 15 height 15
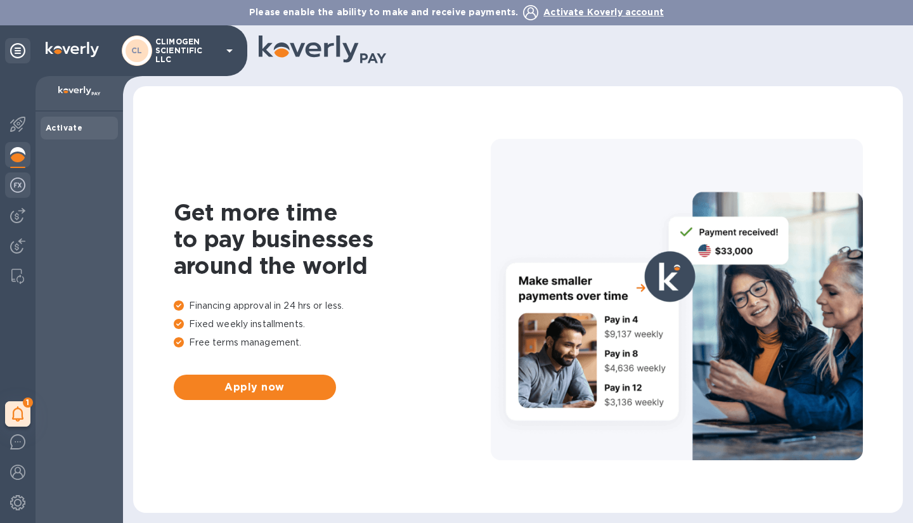
click at [14, 181] on img at bounding box center [17, 184] width 15 height 15
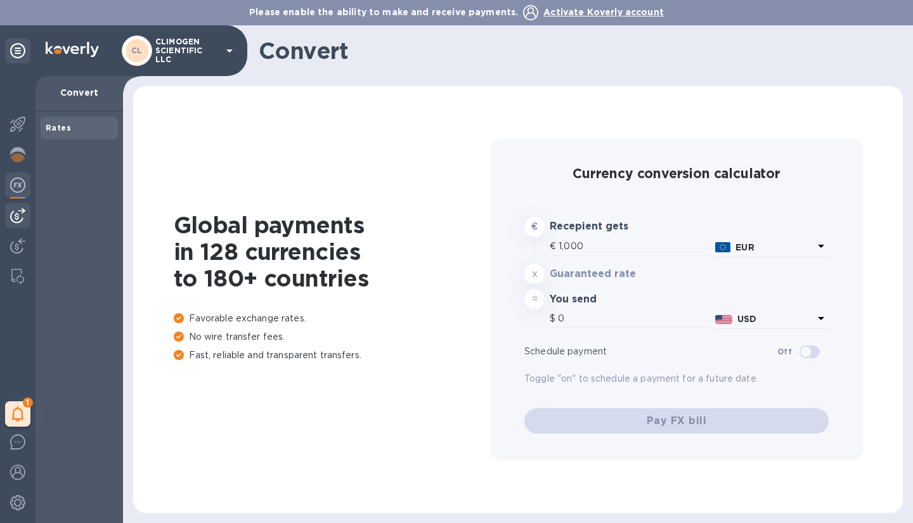
type input "1,179.08"
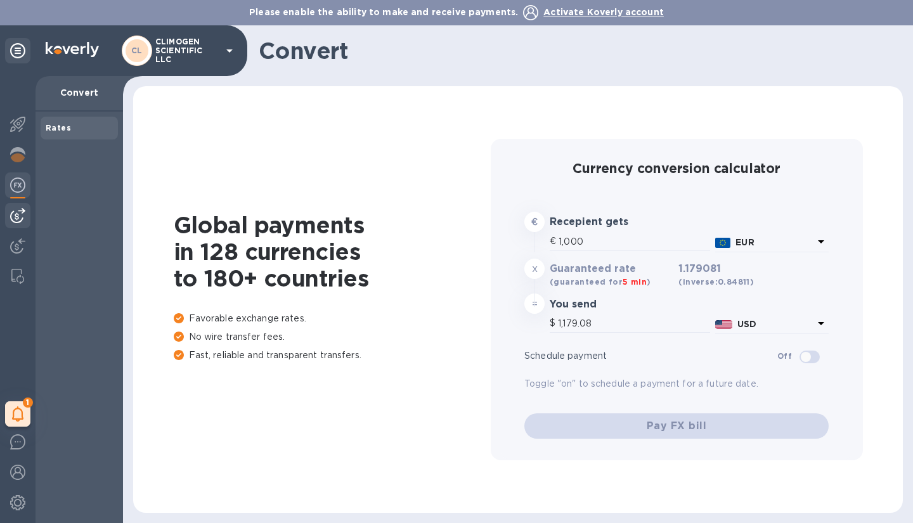
click at [16, 210] on img at bounding box center [17, 215] width 15 height 15
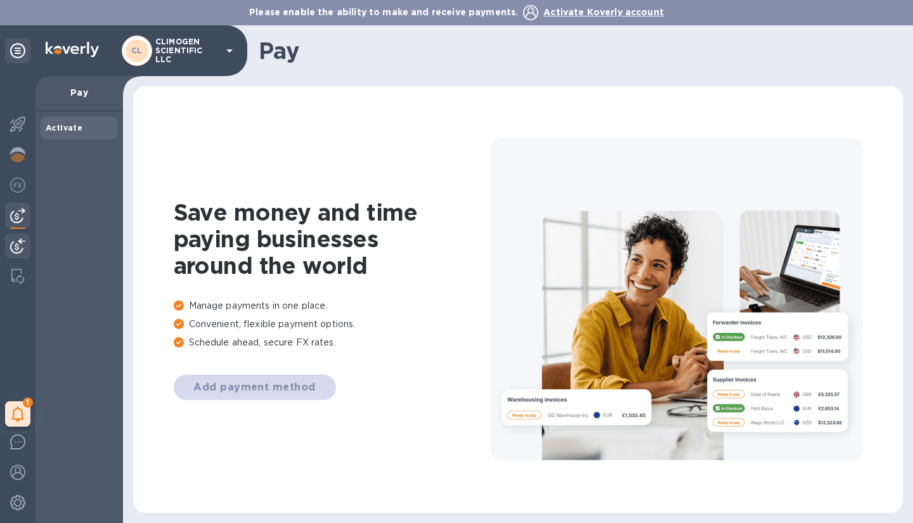
click at [18, 240] on img at bounding box center [17, 245] width 15 height 15
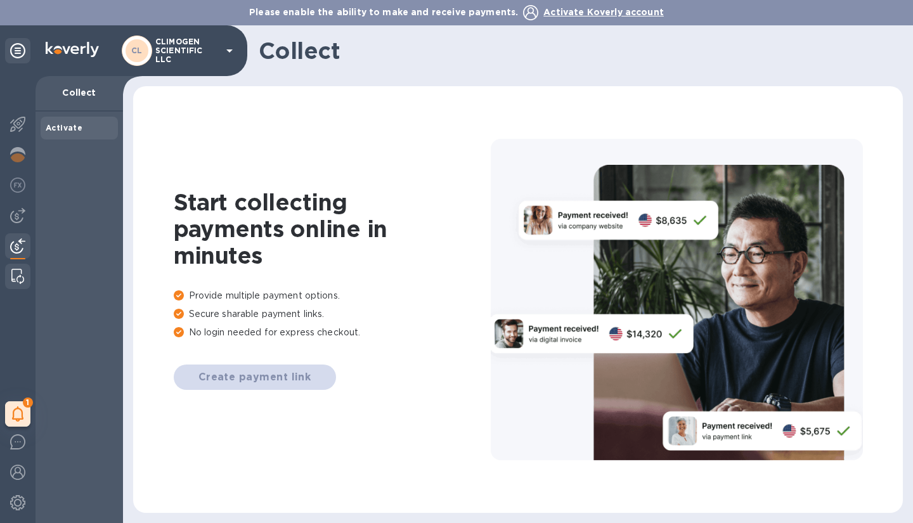
click at [16, 285] on div at bounding box center [17, 276] width 23 height 25
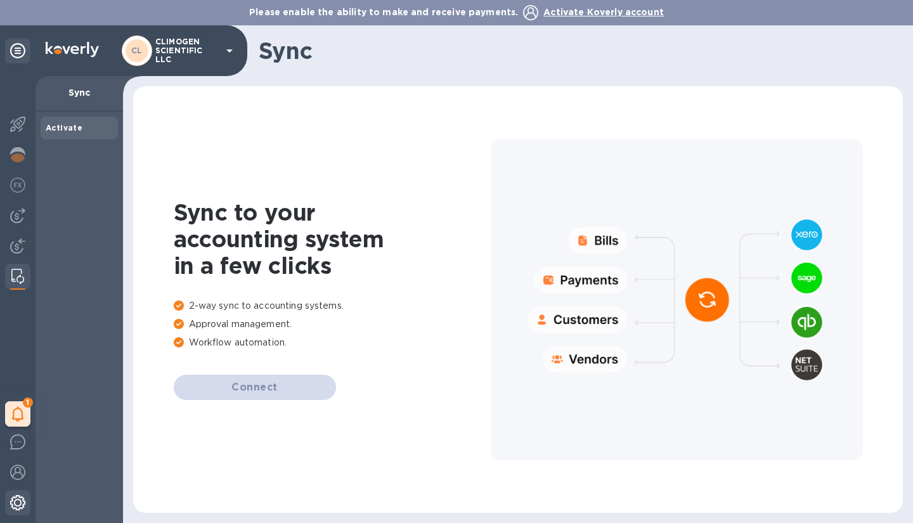
click at [18, 496] on img at bounding box center [17, 502] width 15 height 15
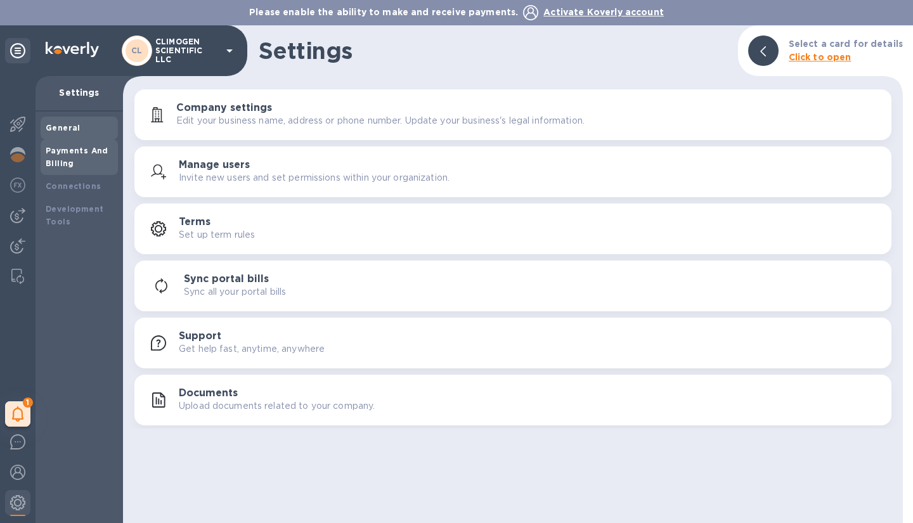
click at [94, 160] on div "Payments And Billing" at bounding box center [79, 156] width 67 height 25
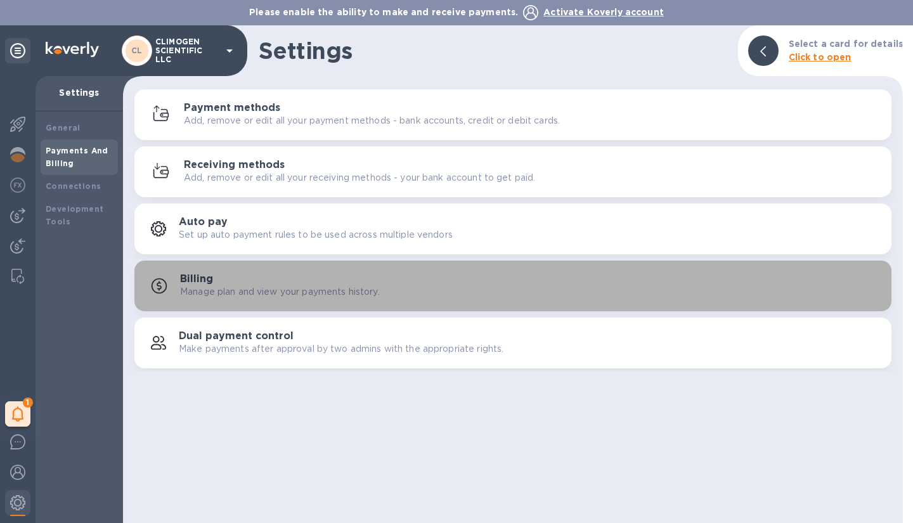
click at [217, 283] on div "Billing Manage plan and view your payments history." at bounding box center [530, 285] width 701 height 25
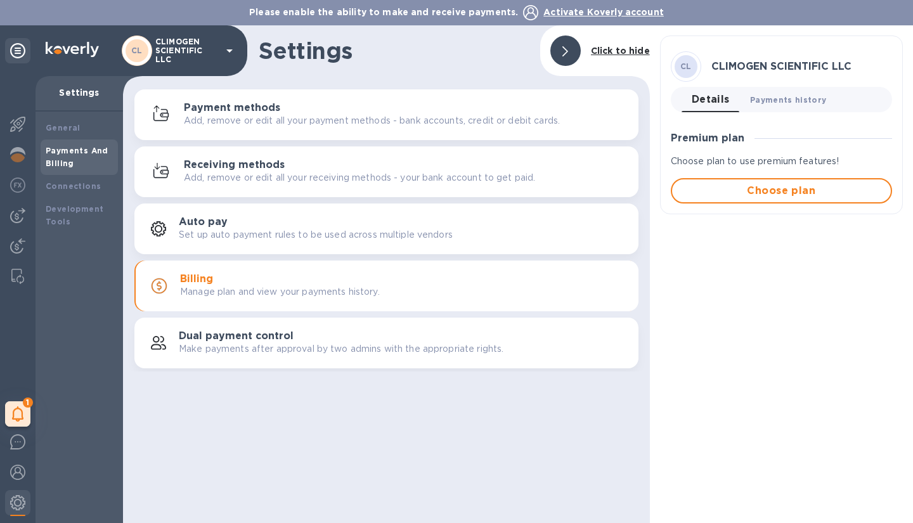
click at [781, 96] on span "Payments history 0" at bounding box center [788, 99] width 77 height 13
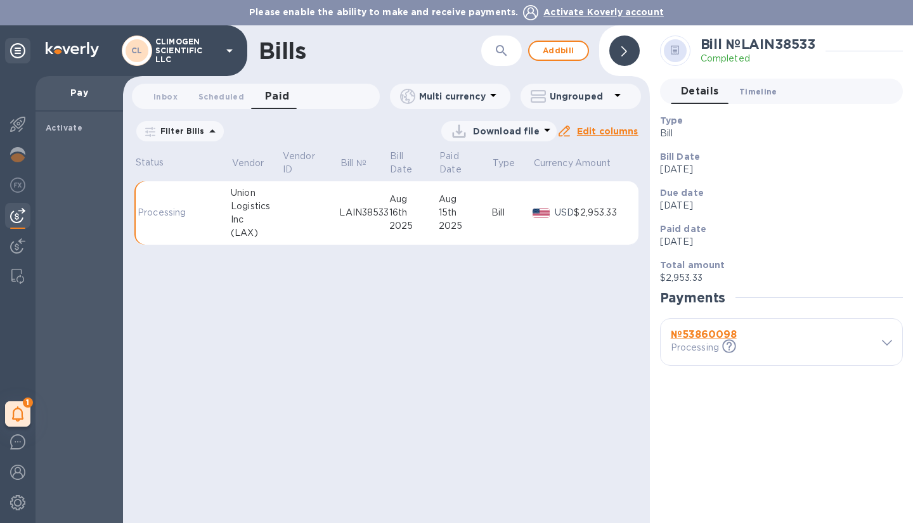
click at [755, 93] on span "Timeline 0" at bounding box center [758, 91] width 38 height 13
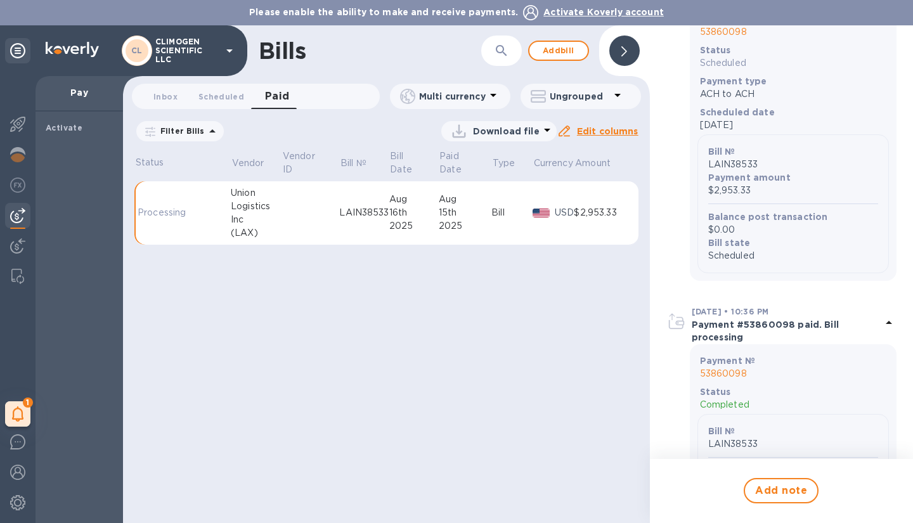
scroll to position [494, 0]
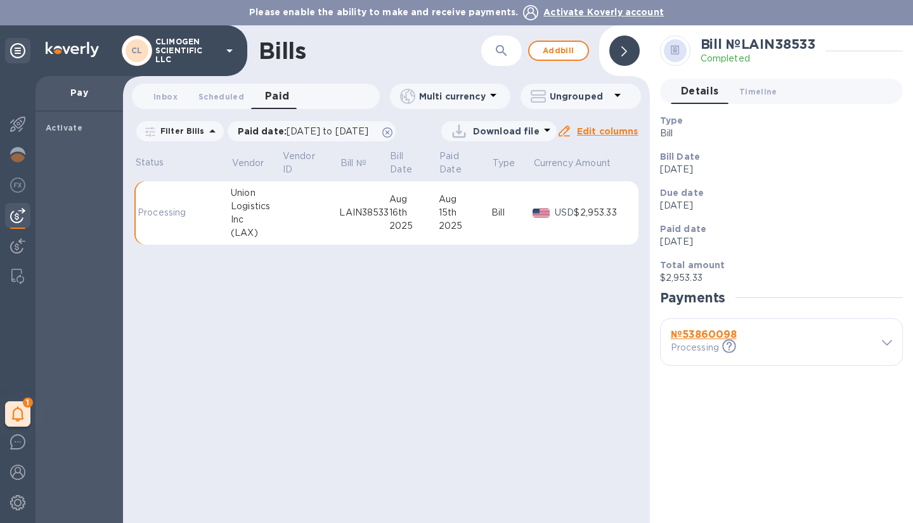
click at [883, 334] on div "№ 53860098 Processing This payment is under compliance review, which may take u…" at bounding box center [780, 342] width 241 height 46
click at [885, 345] on span at bounding box center [886, 342] width 10 height 12
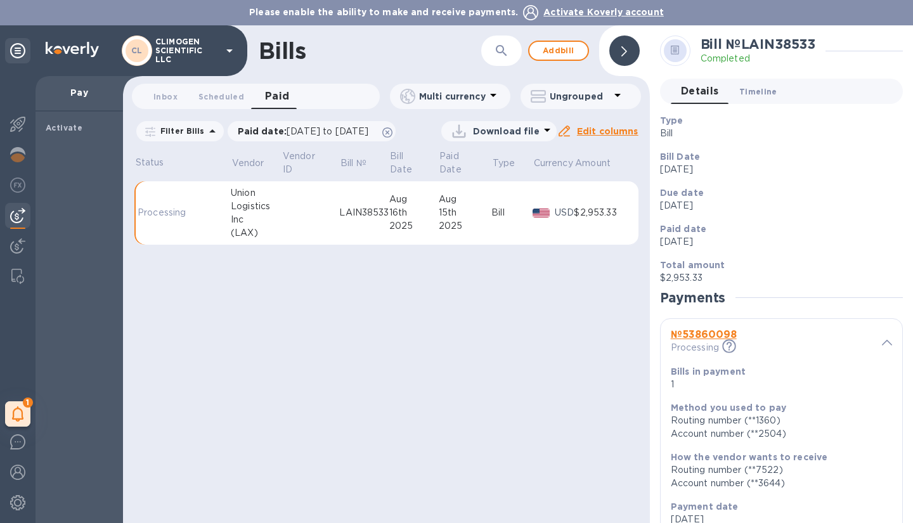
click at [756, 93] on span "Timeline 0" at bounding box center [758, 91] width 38 height 13
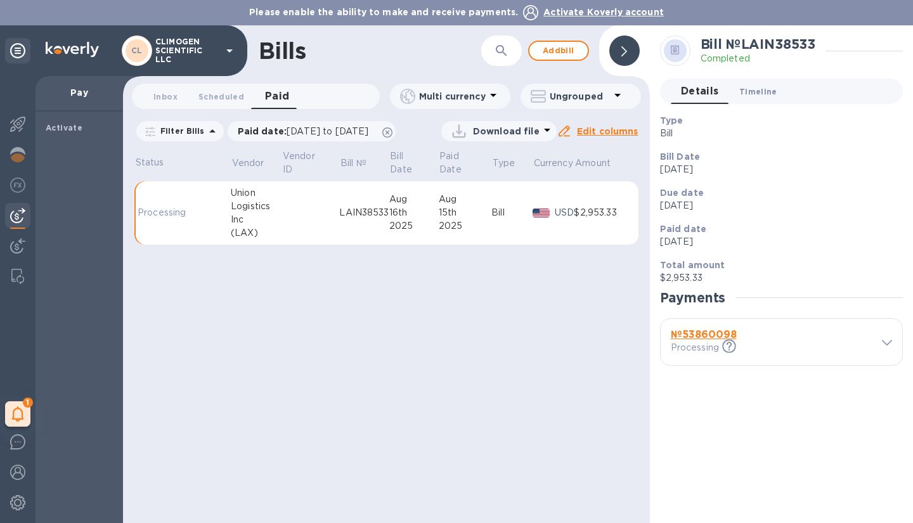
click at [759, 89] on span "Timeline 0" at bounding box center [758, 91] width 38 height 13
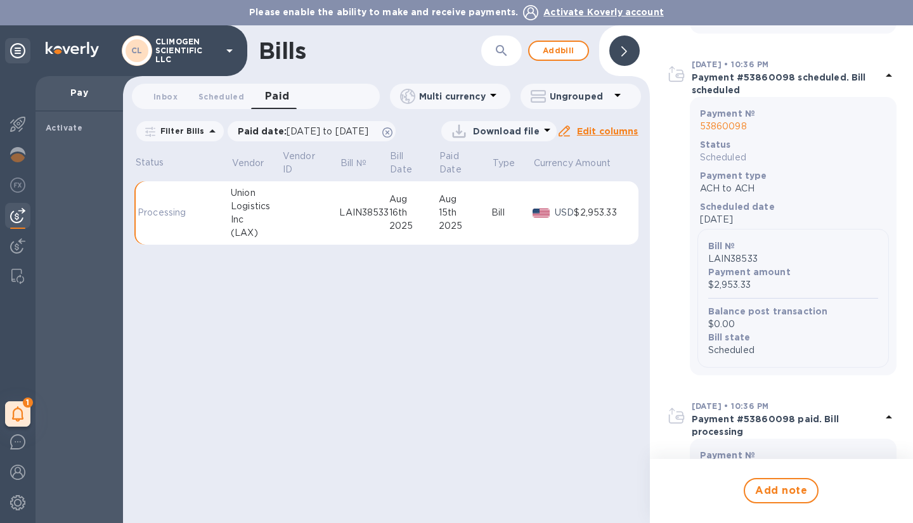
scroll to position [494, 0]
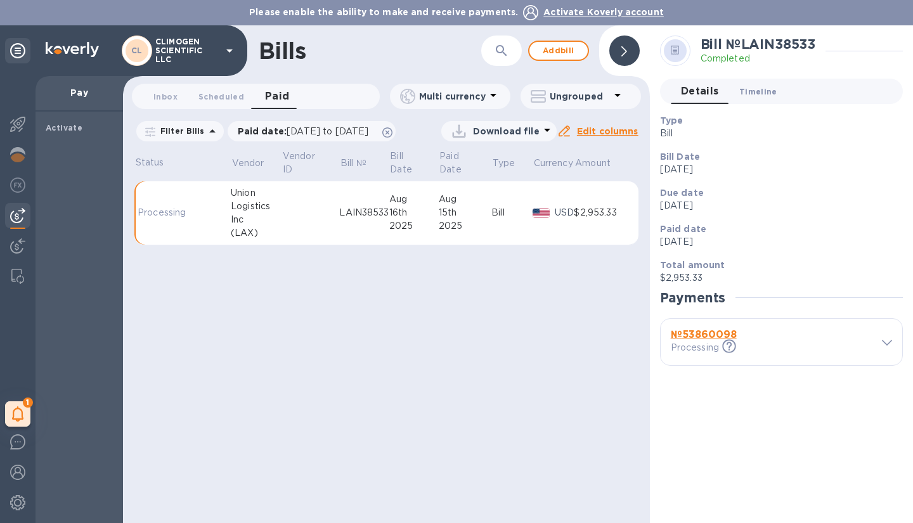
click at [759, 89] on span "Timeline 0" at bounding box center [758, 91] width 38 height 13
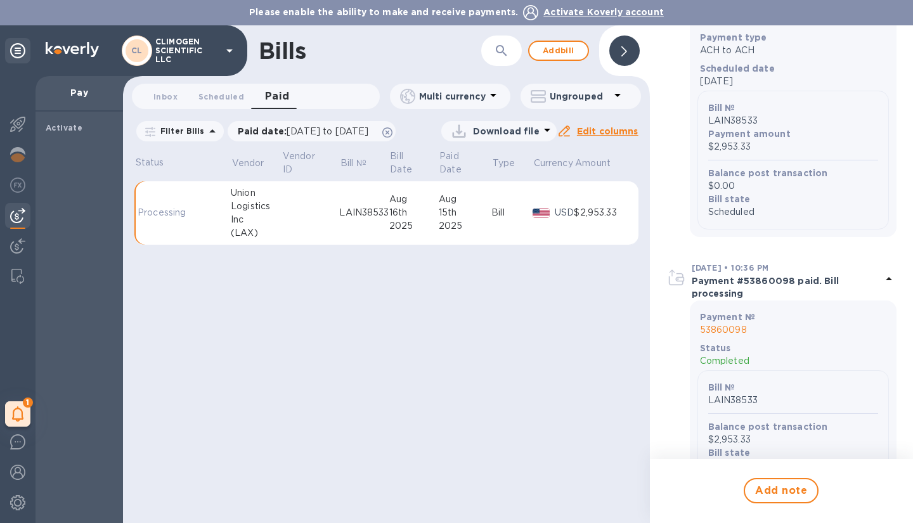
scroll to position [494, 0]
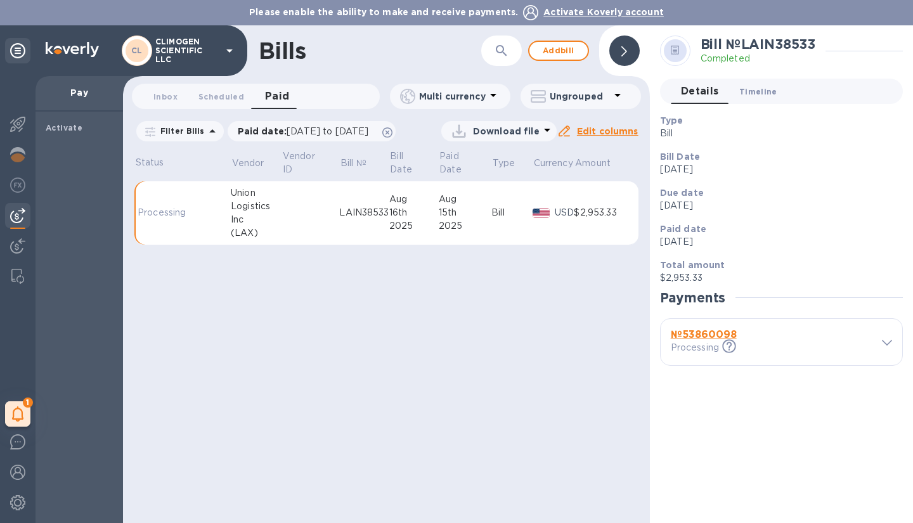
click at [759, 94] on span "Timeline 0" at bounding box center [758, 91] width 38 height 13
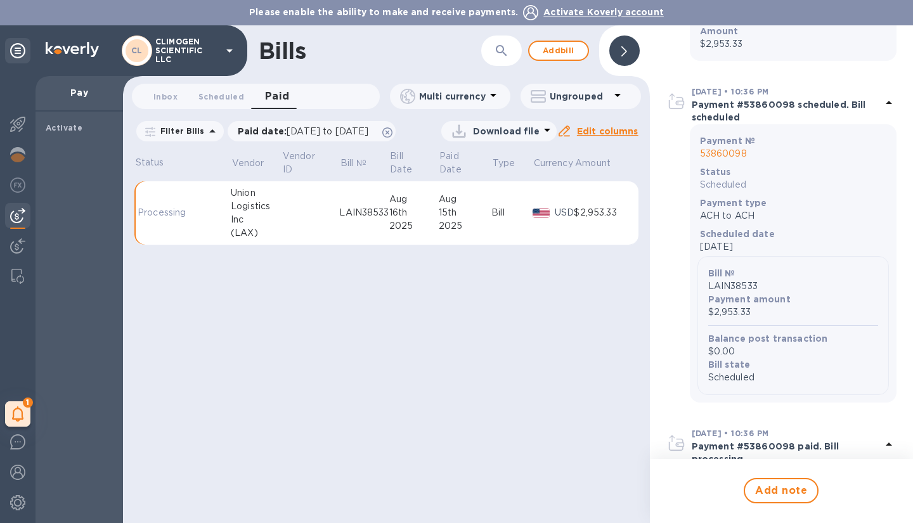
scroll to position [494, 0]
